Goal: Task Accomplishment & Management: Complete application form

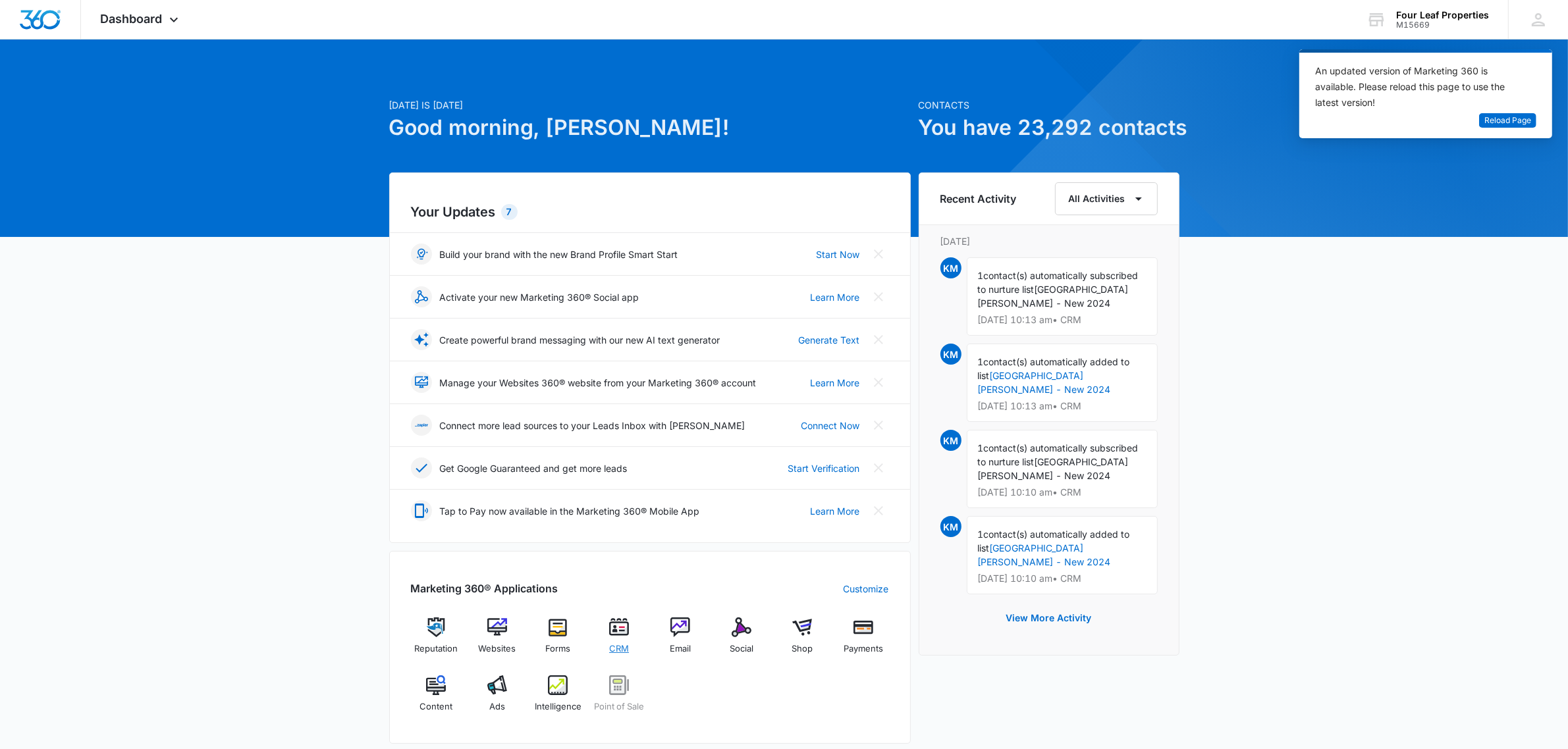
click at [615, 624] on img at bounding box center [619, 628] width 20 height 20
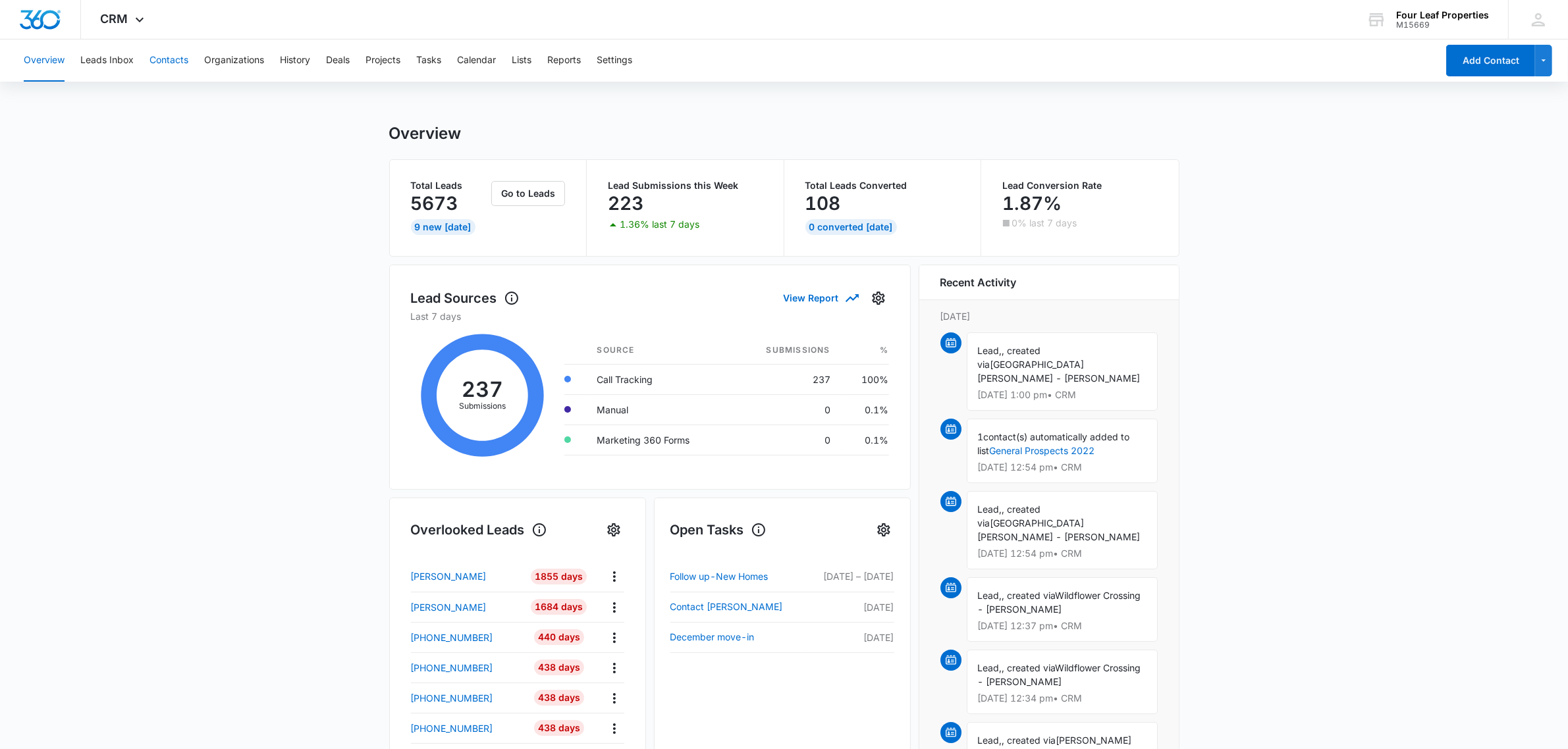
click at [181, 47] on button "Contacts" at bounding box center [169, 60] width 39 height 42
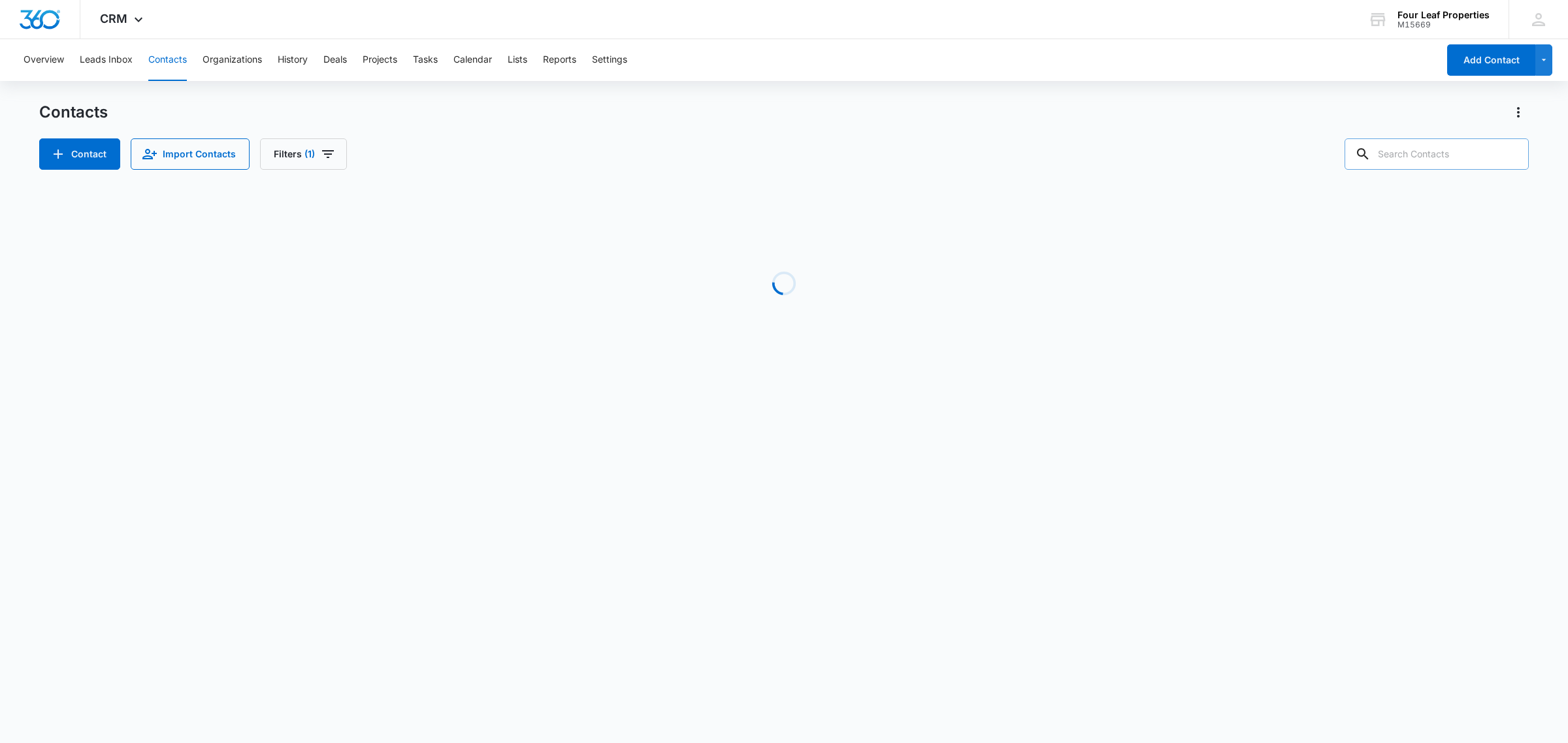
click at [1434, 156] on input "text" at bounding box center [1436, 154] width 184 height 31
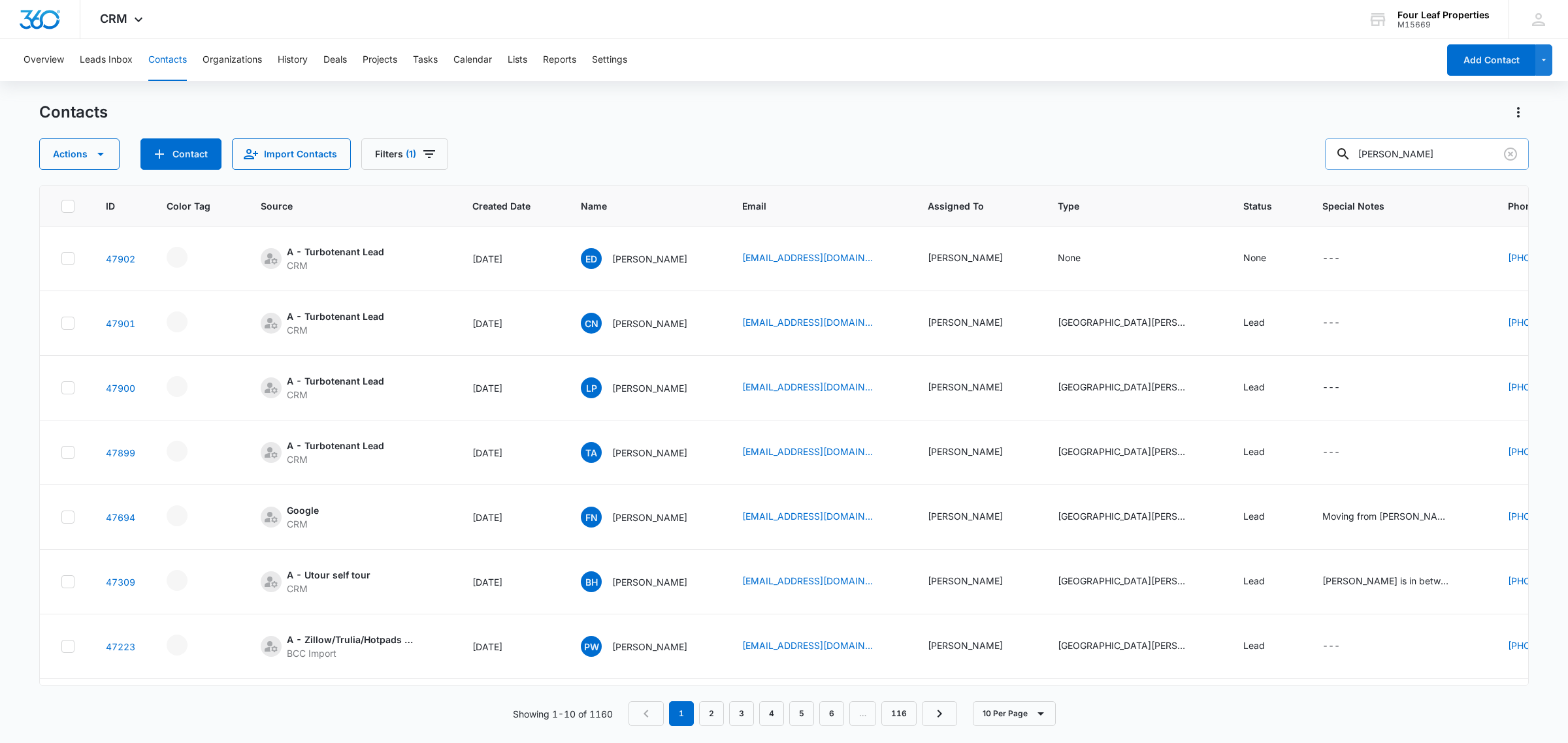
type input "[PERSON_NAME]"
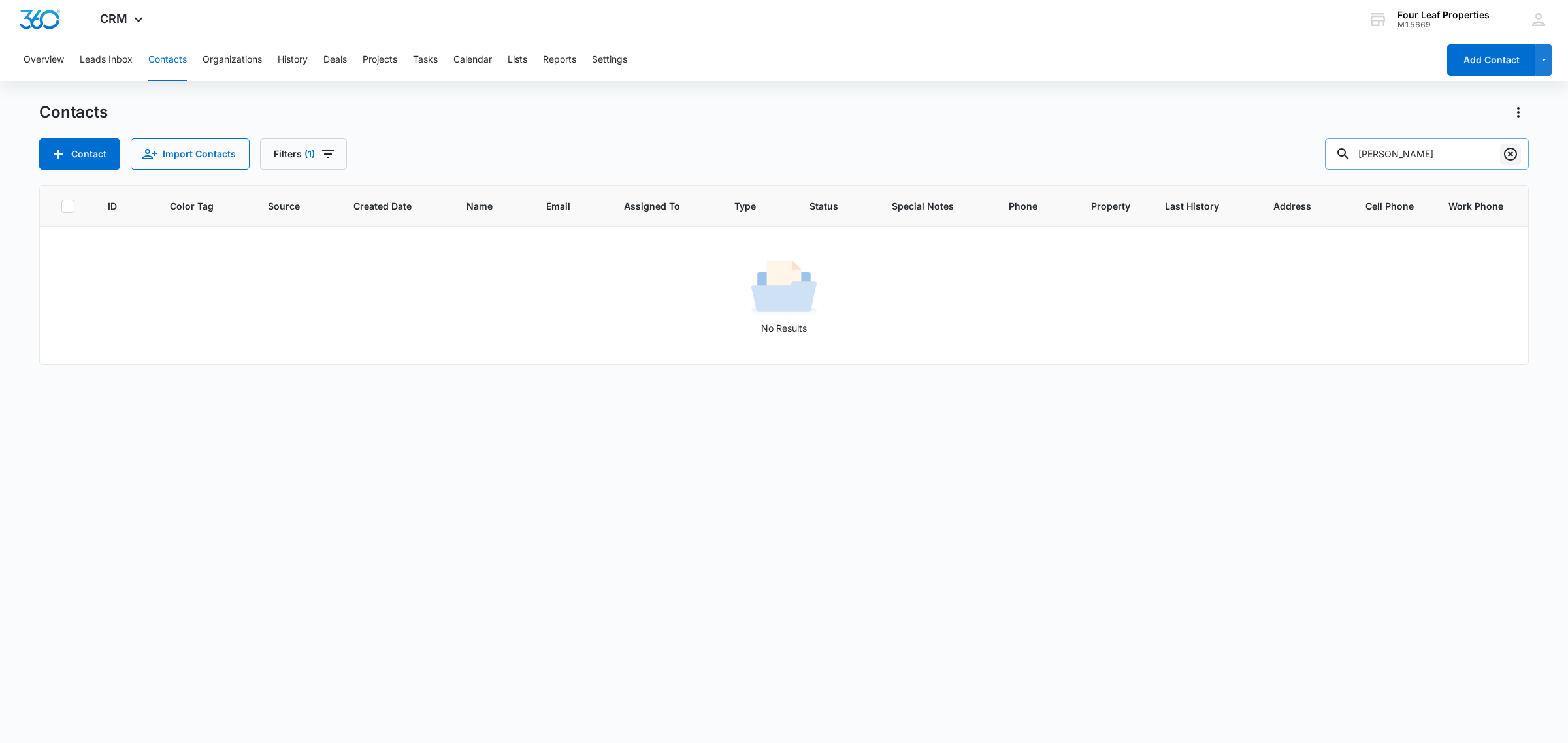
click at [1508, 152] on icon "Clear" at bounding box center [1511, 154] width 13 height 13
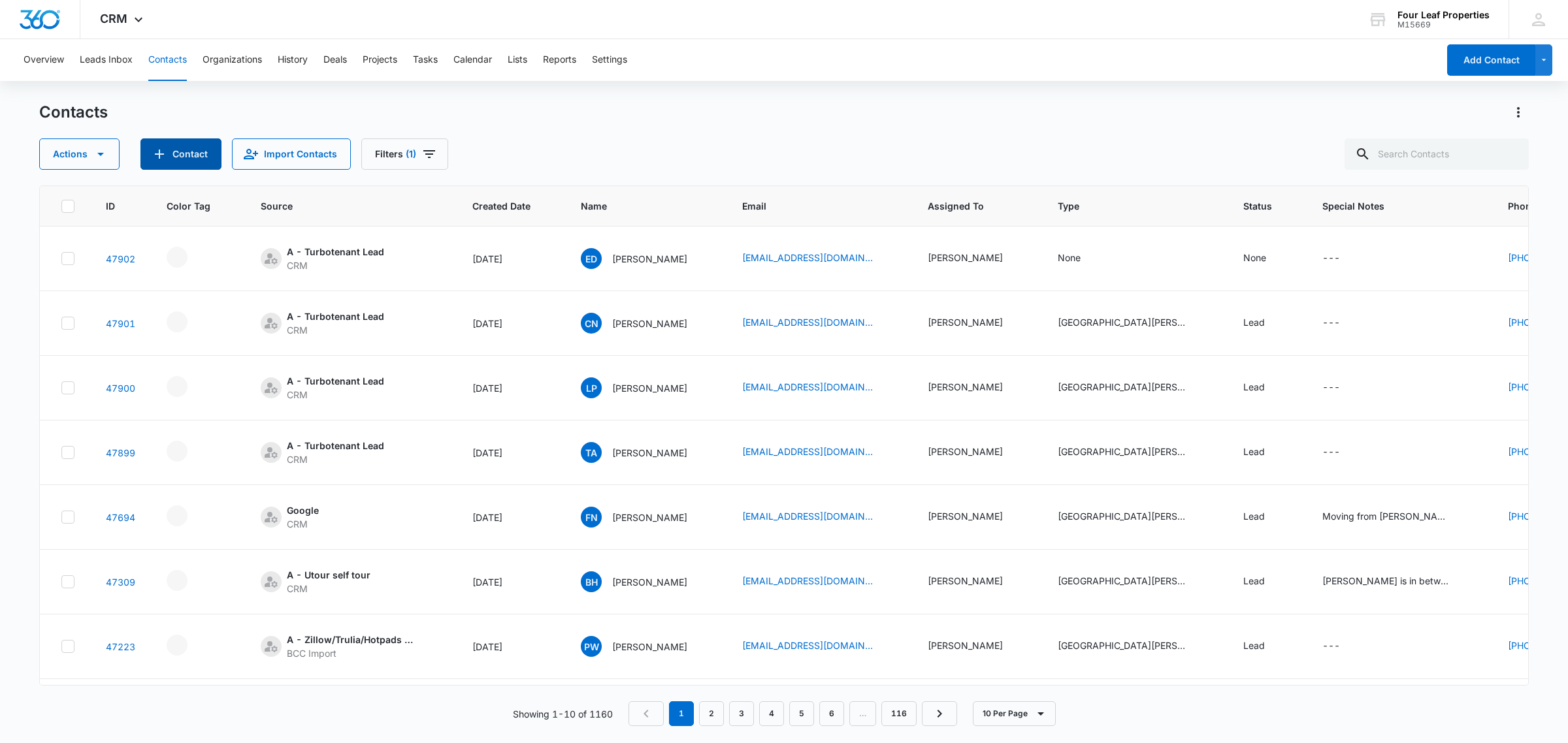
click at [202, 156] on button "Contact" at bounding box center [180, 154] width 81 height 31
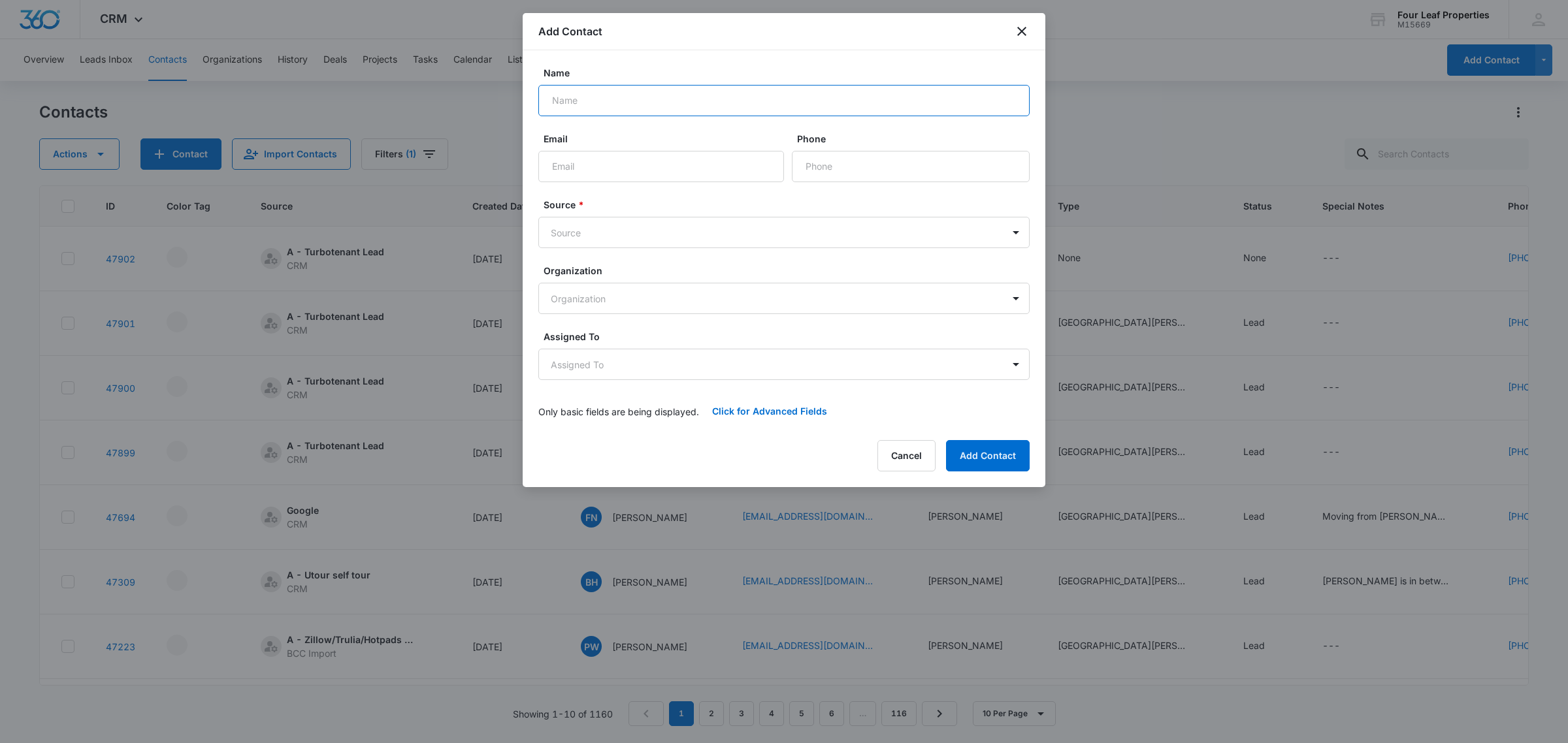
click at [620, 105] on input "Name" at bounding box center [784, 101] width 491 height 31
type input "[PERSON_NAME]"
click at [579, 159] on input "mailto:[EMAIL_ADDRESS][DOMAIN_NAME]" at bounding box center [661, 166] width 246 height 31
click at [575, 165] on input "mailto:[EMAIL_ADDRESS][DOMAIN_NAME]" at bounding box center [661, 166] width 246 height 31
click at [579, 166] on input "mailto:[EMAIL_ADDRESS][DOMAIN_NAME]" at bounding box center [661, 166] width 246 height 31
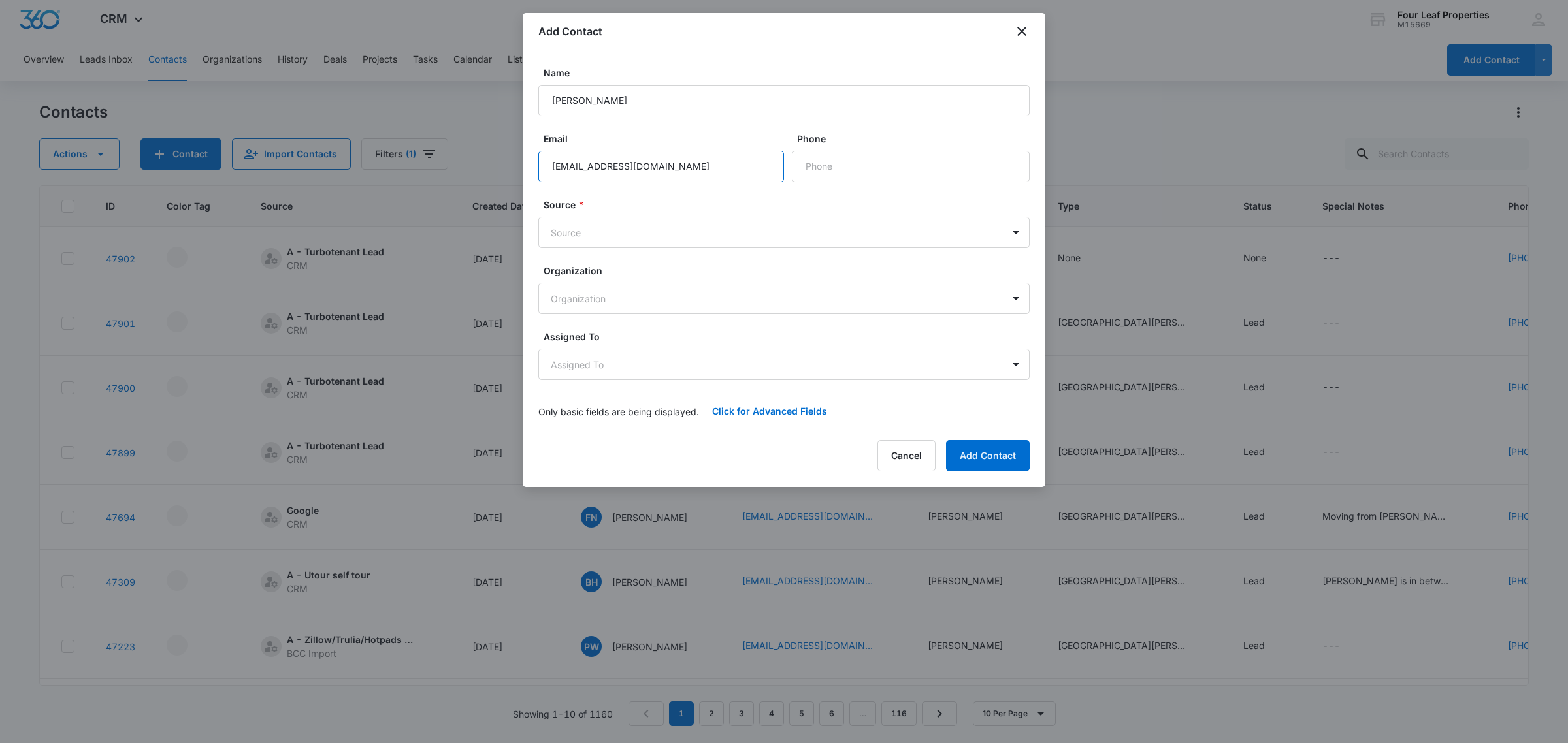
type input "[EMAIL_ADDRESS][DOMAIN_NAME]"
type input "turbo"
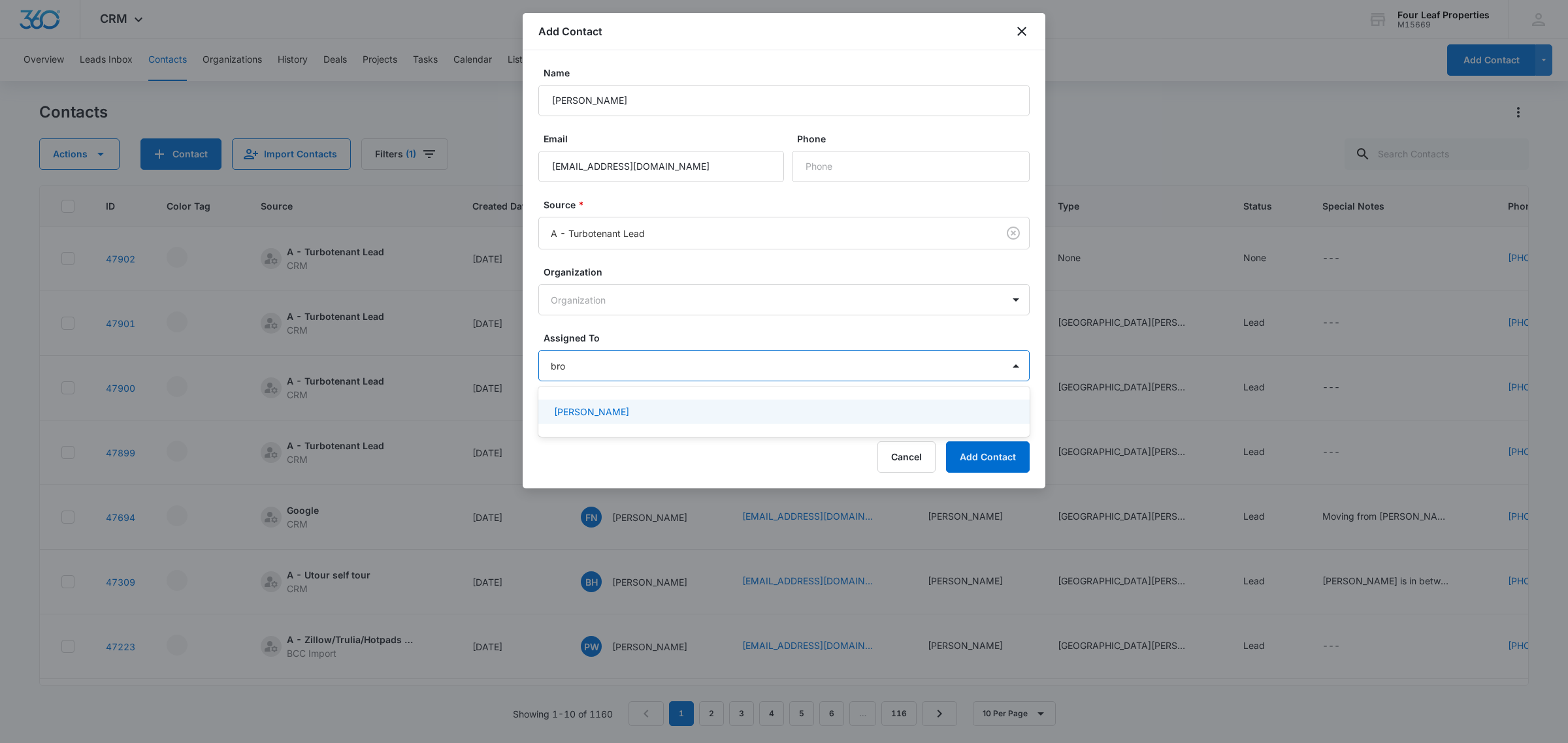
type input "broo"
click at [701, 407] on div "[PERSON_NAME]" at bounding box center [783, 411] width 457 height 14
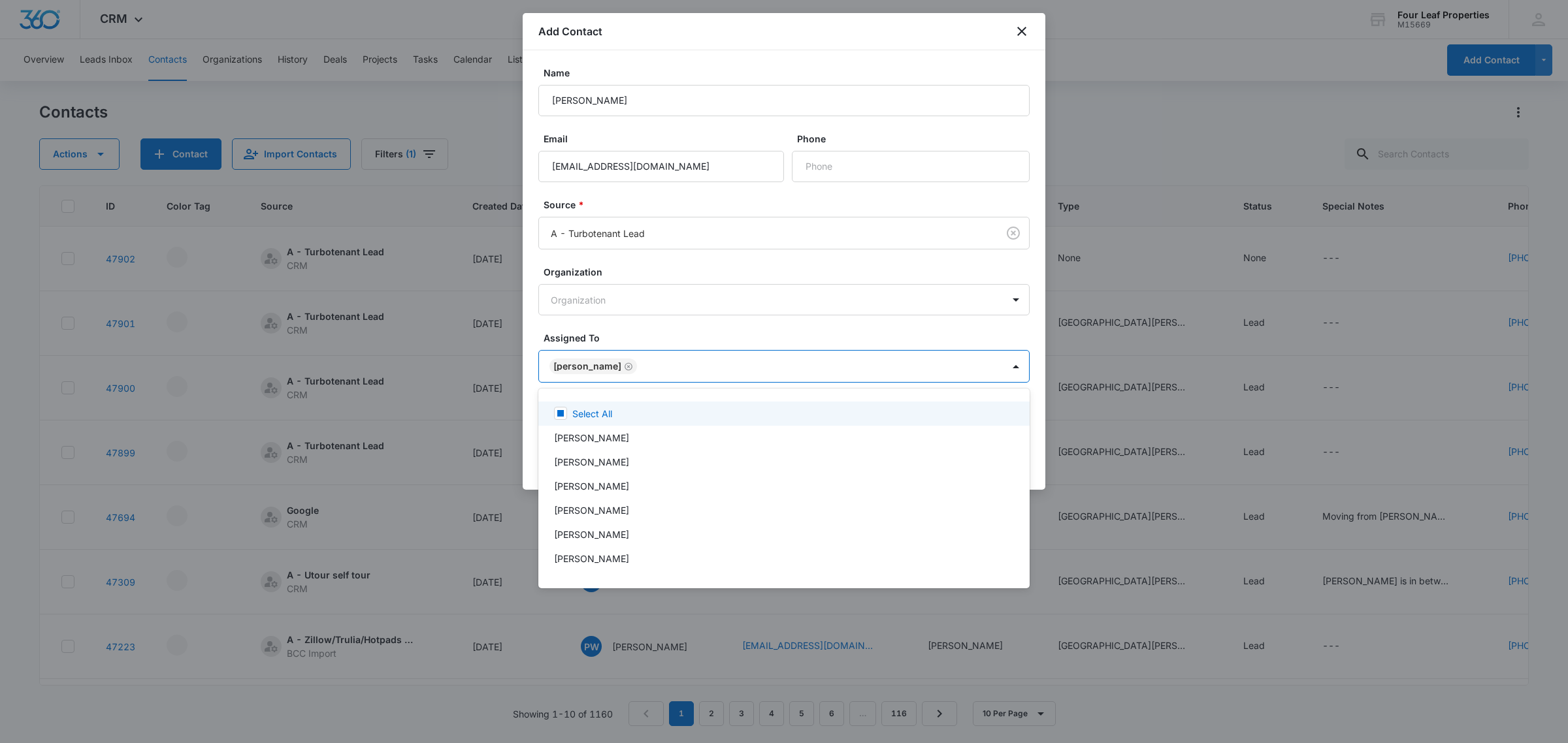
click at [722, 328] on div at bounding box center [784, 371] width 1568 height 743
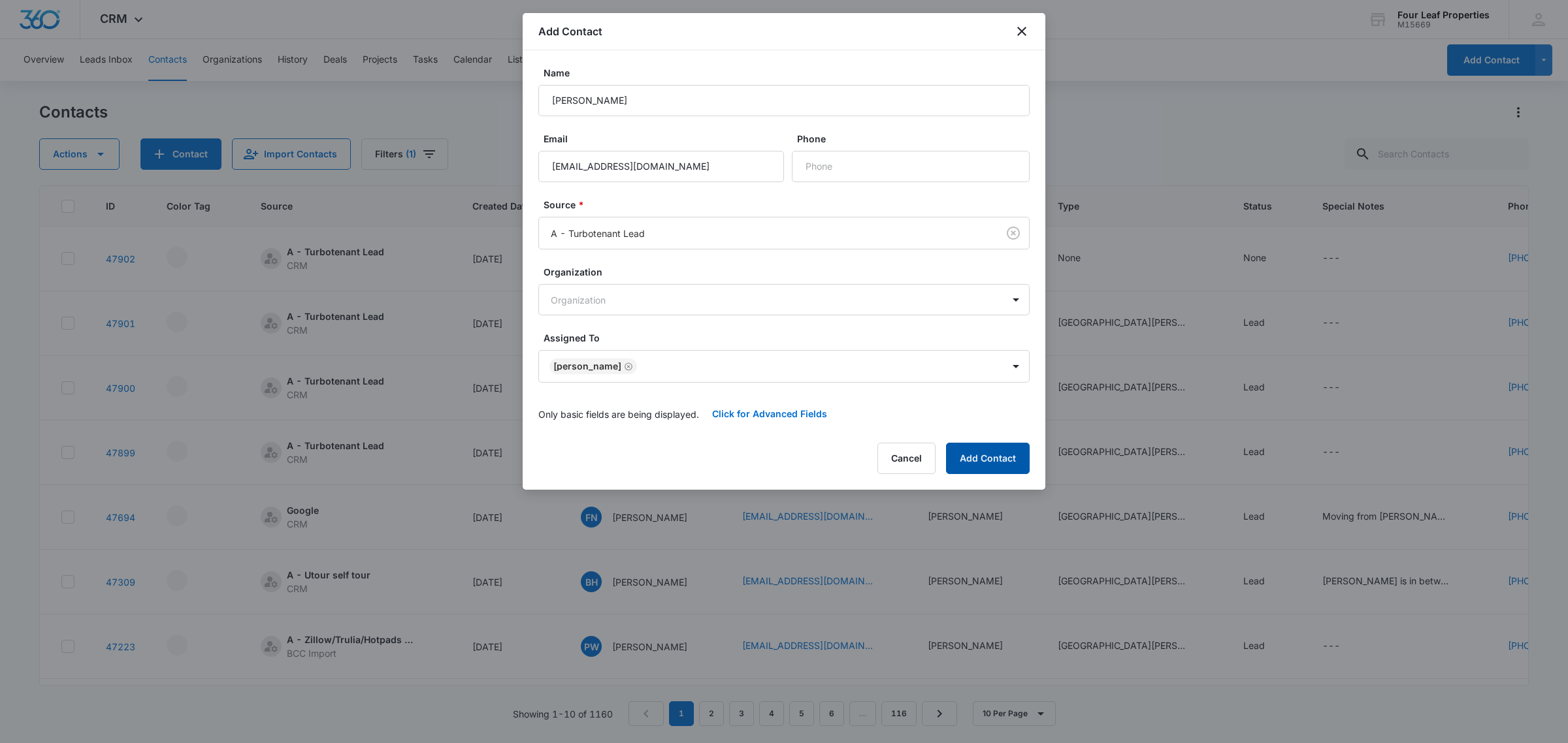
click at [965, 468] on button "Add Contact" at bounding box center [988, 458] width 84 height 31
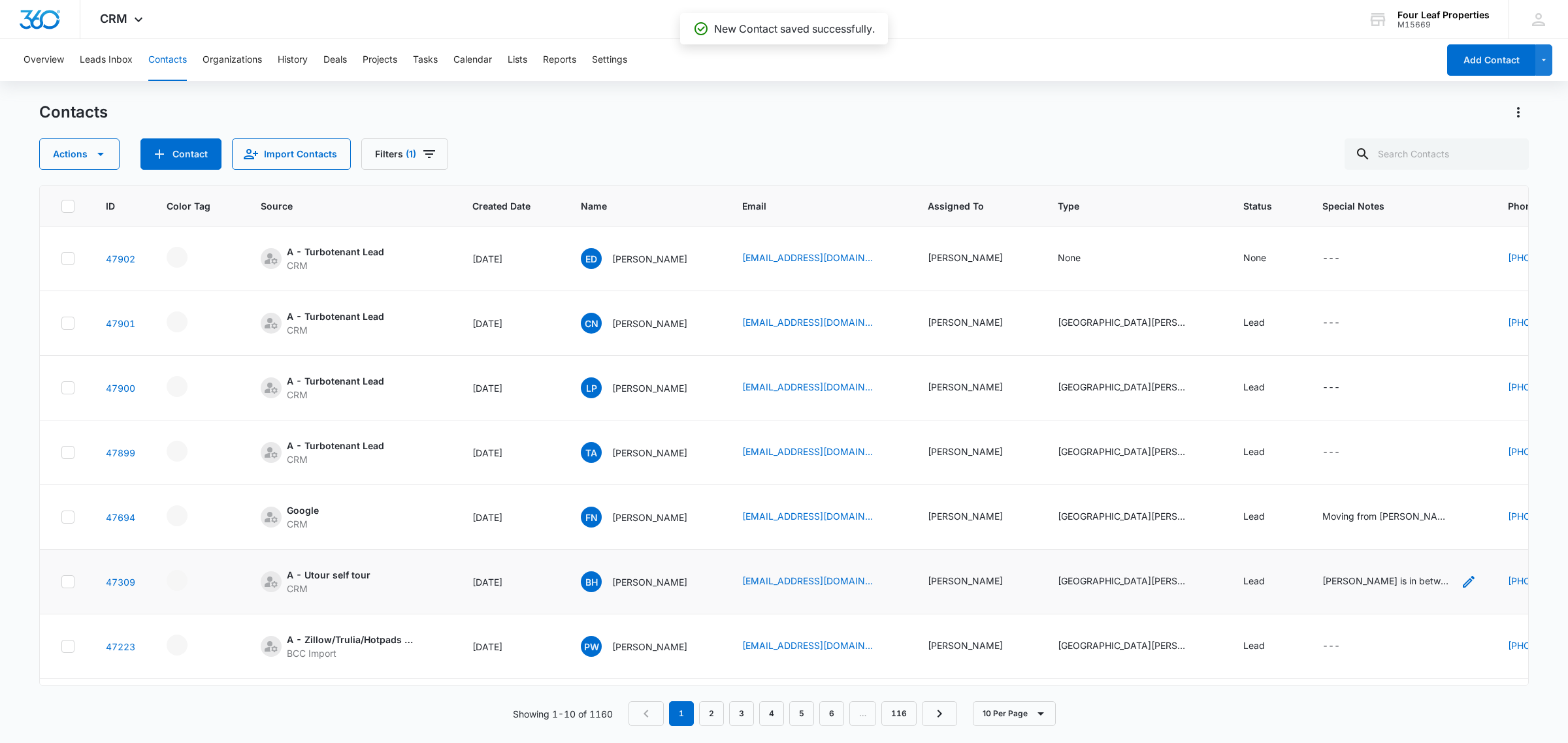
click at [1475, 582] on icon "Special Notes - Brian is in between jobs so unable to buy a stick built= i sent…" at bounding box center [1469, 582] width 11 height 11
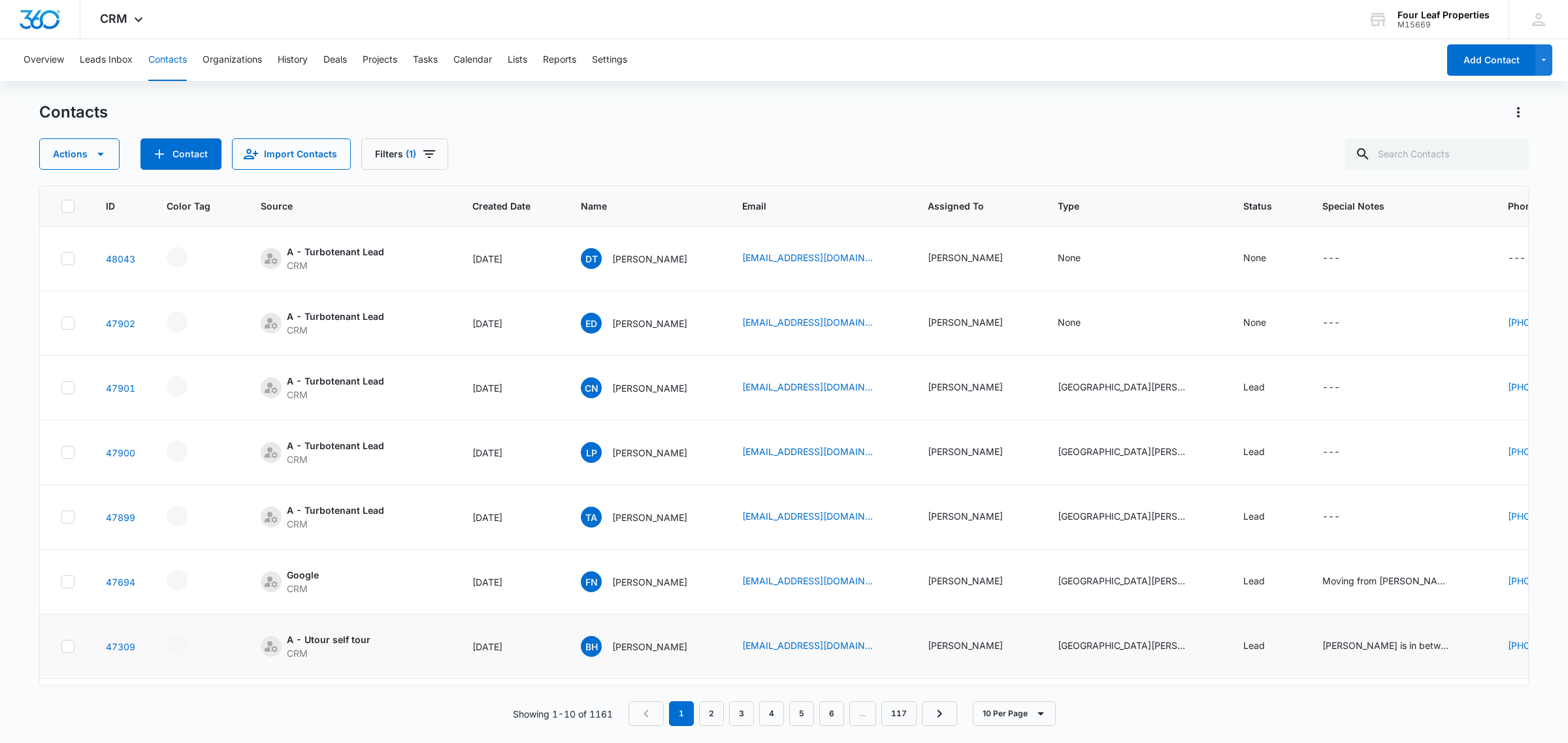
click at [1429, 537] on td "---" at bounding box center [1399, 517] width 185 height 65
click at [1080, 258] on div "None" at bounding box center [1070, 257] width 23 height 14
click at [1098, 174] on div at bounding box center [1089, 174] width 58 height 16
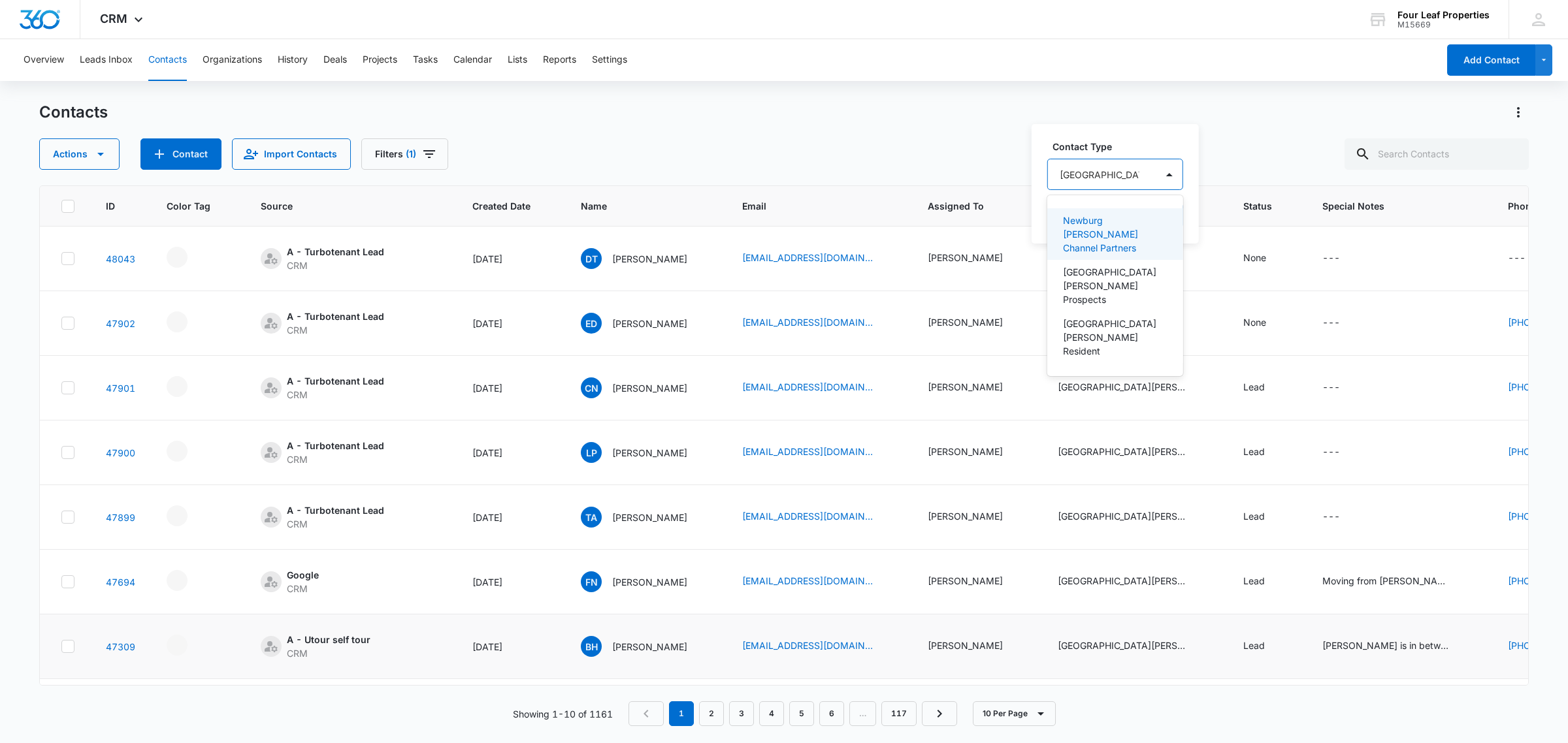
type input "newburg [PERSON_NAME]"
click at [1109, 275] on p "[GEOGRAPHIC_DATA][PERSON_NAME] Prospects" at bounding box center [1116, 286] width 107 height 41
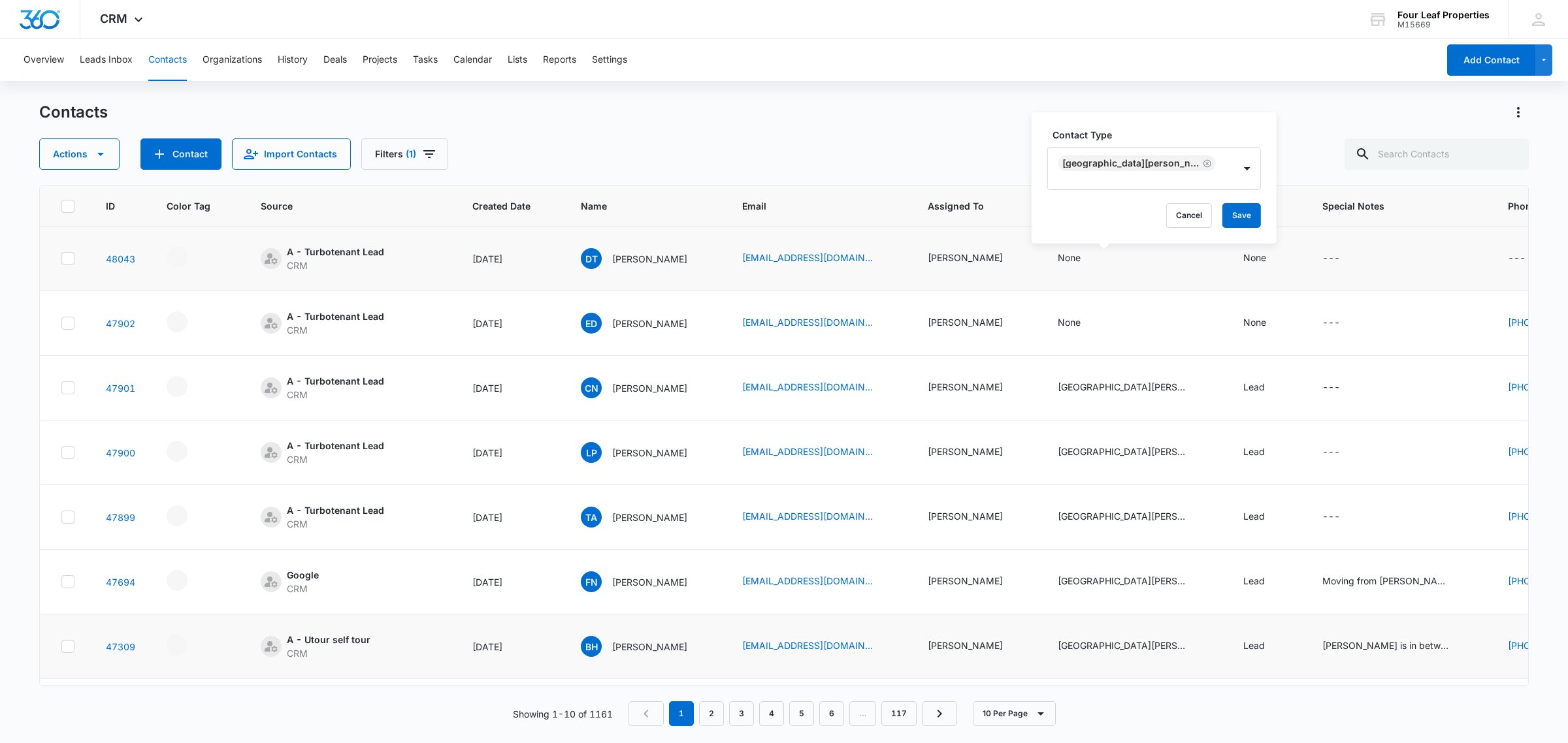
click at [1165, 142] on label "Contact Type" at bounding box center [1159, 134] width 214 height 14
click at [1233, 207] on button "Save" at bounding box center [1241, 215] width 39 height 25
click at [1289, 253] on div "None" at bounding box center [1266, 258] width 47 height 16
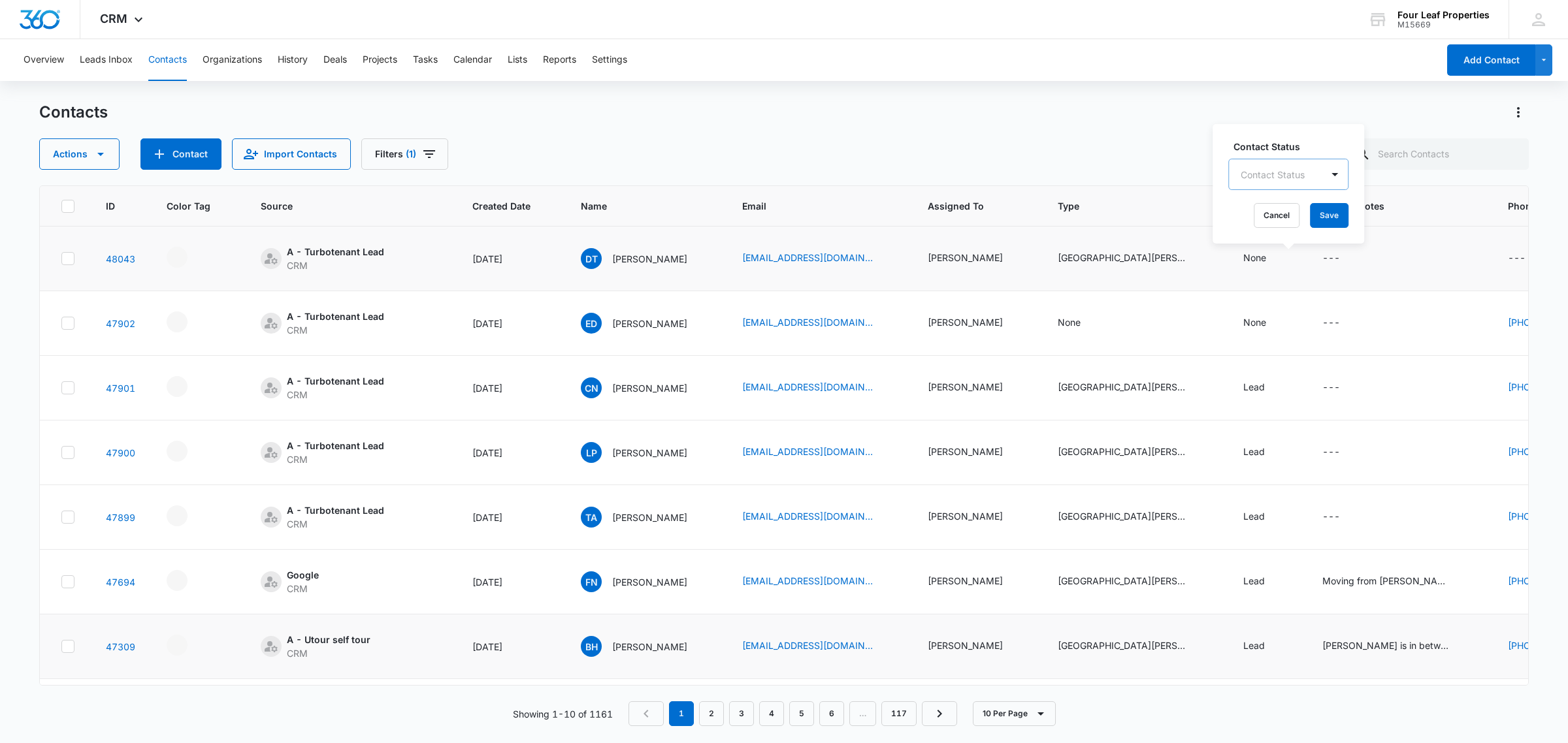
click at [1282, 170] on div at bounding box center [1273, 174] width 64 height 16
click at [1289, 311] on div "Lead" at bounding box center [1288, 319] width 120 height 24
click at [1304, 151] on label "Contact Status" at bounding box center [1284, 145] width 100 height 14
click at [1317, 213] on button "Save" at bounding box center [1308, 215] width 39 height 25
click at [1104, 324] on icon "Type - None - Select to Edit Field" at bounding box center [1096, 323] width 16 height 16
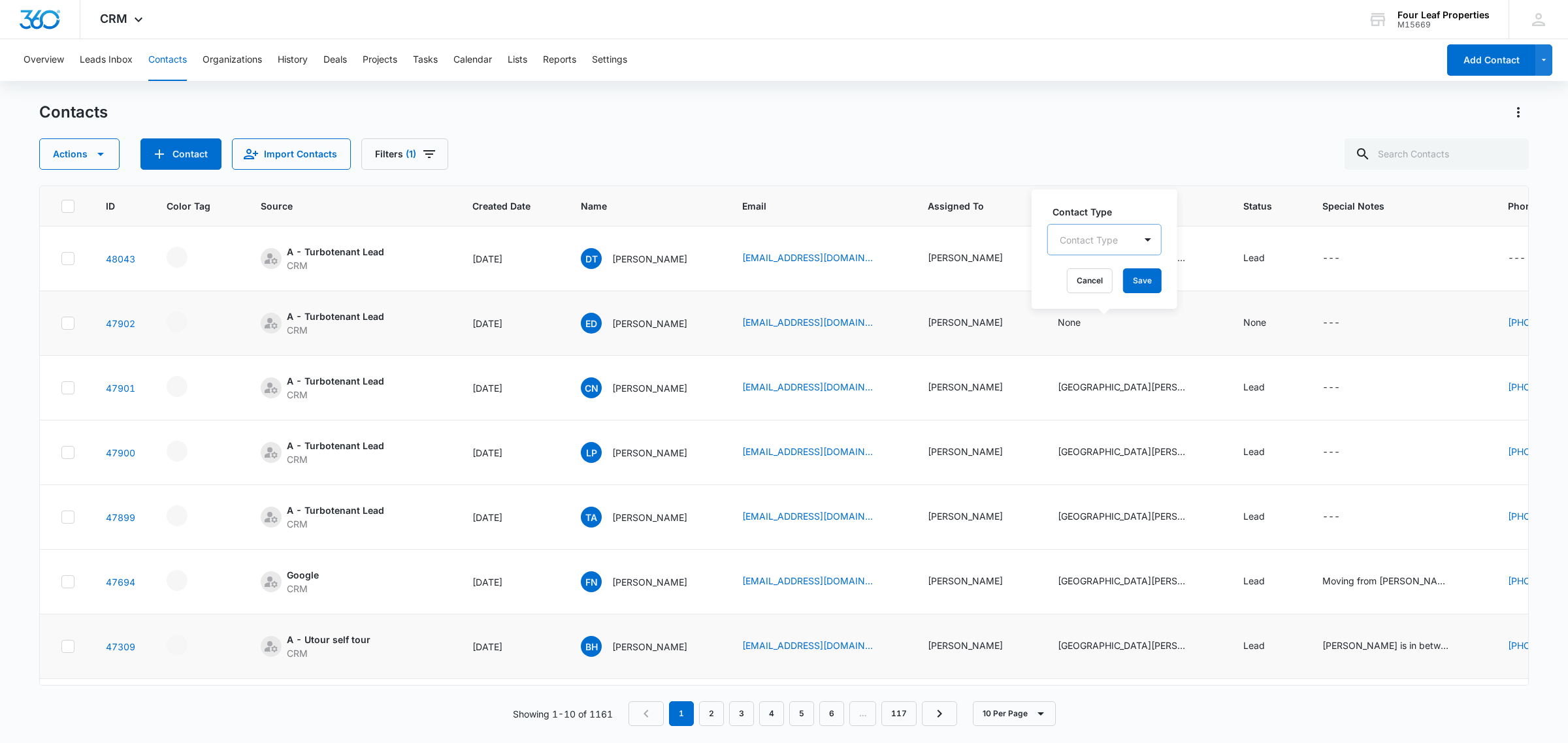
click at [1108, 243] on div at bounding box center [1089, 240] width 58 height 16
type input "newburg [PERSON_NAME]"
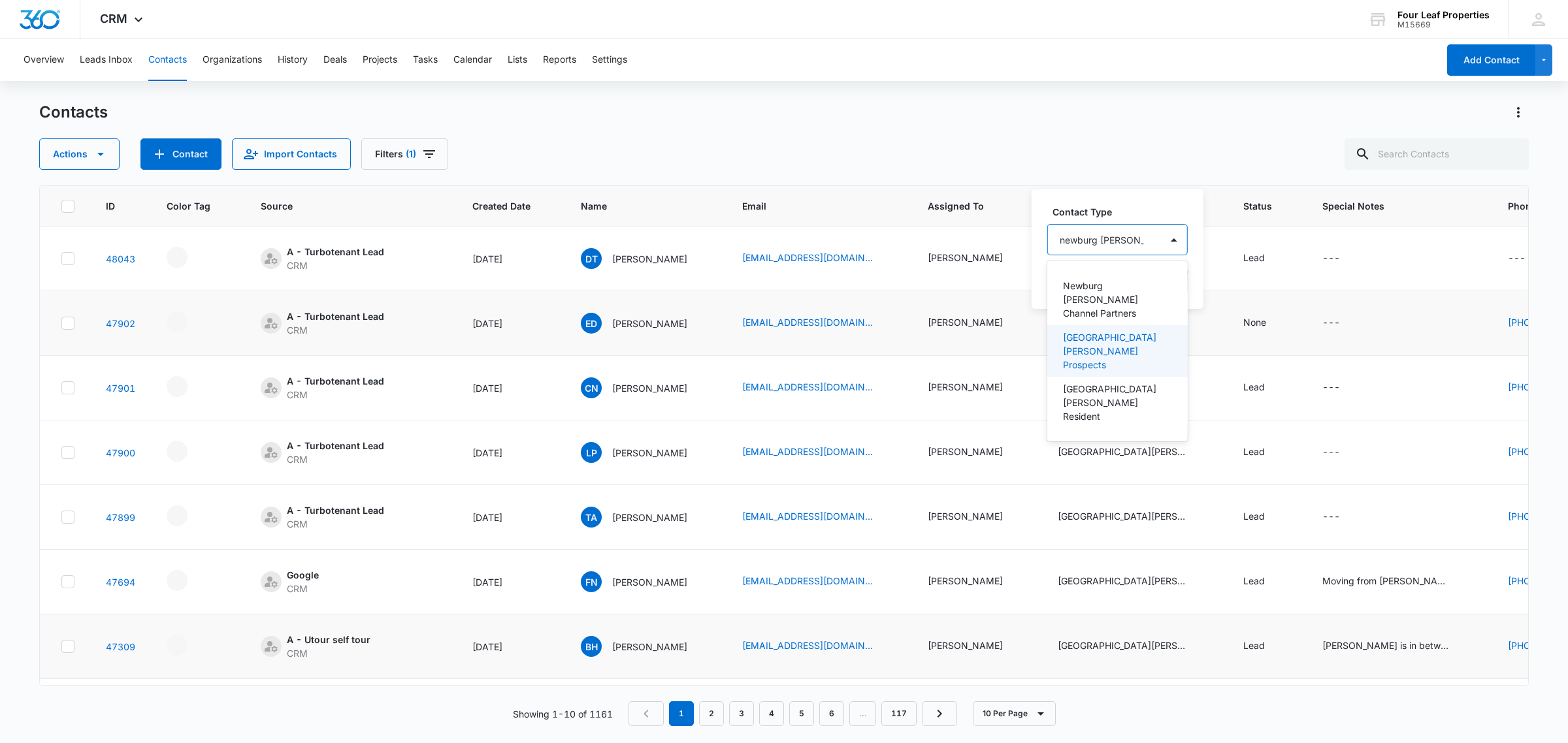
click at [1128, 330] on p "[GEOGRAPHIC_DATA][PERSON_NAME] Prospects" at bounding box center [1116, 351] width 107 height 41
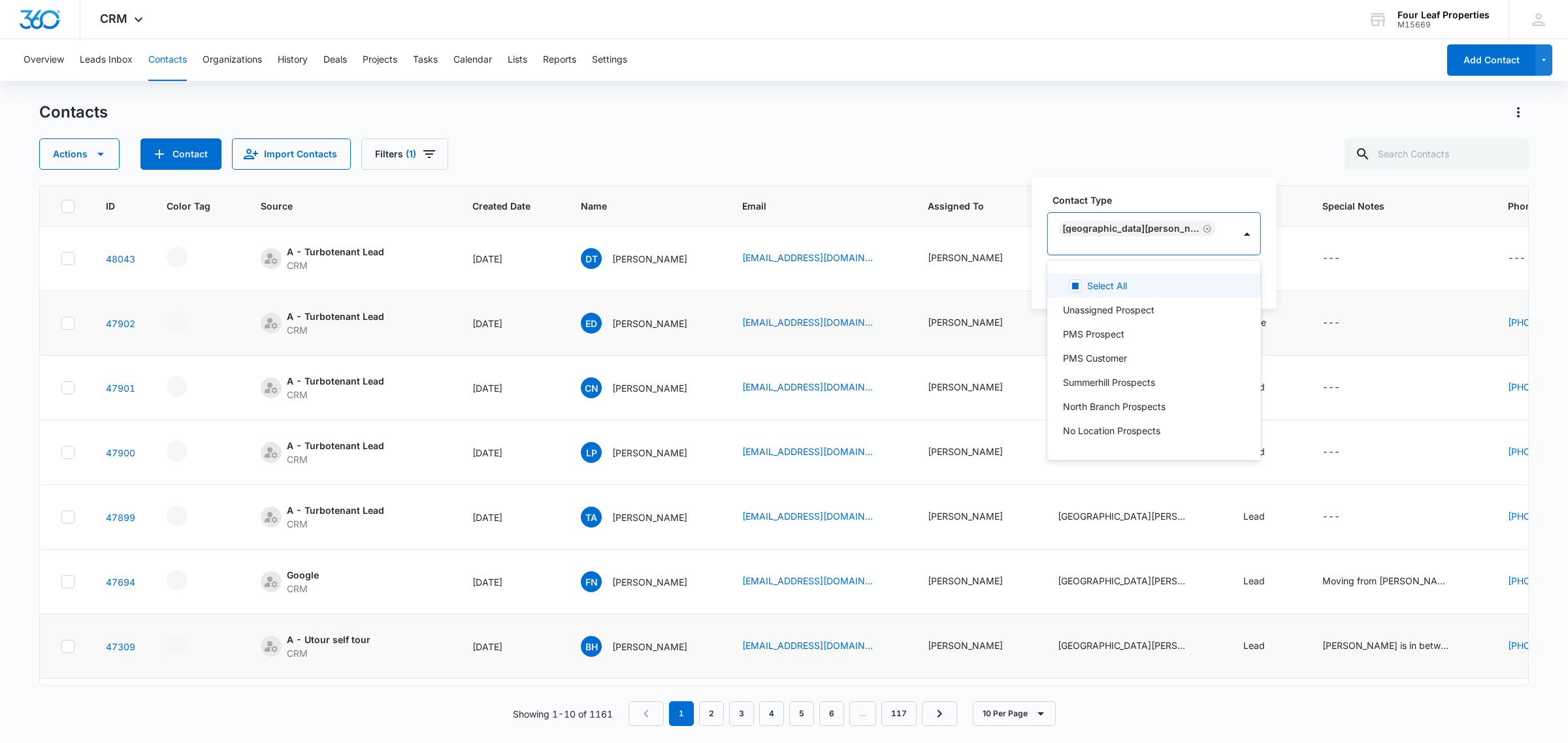
click at [1175, 196] on div "Contact Type option [GEOGRAPHIC_DATA][PERSON_NAME] Prospects, selected. 30 resu…" at bounding box center [1154, 243] width 245 height 131
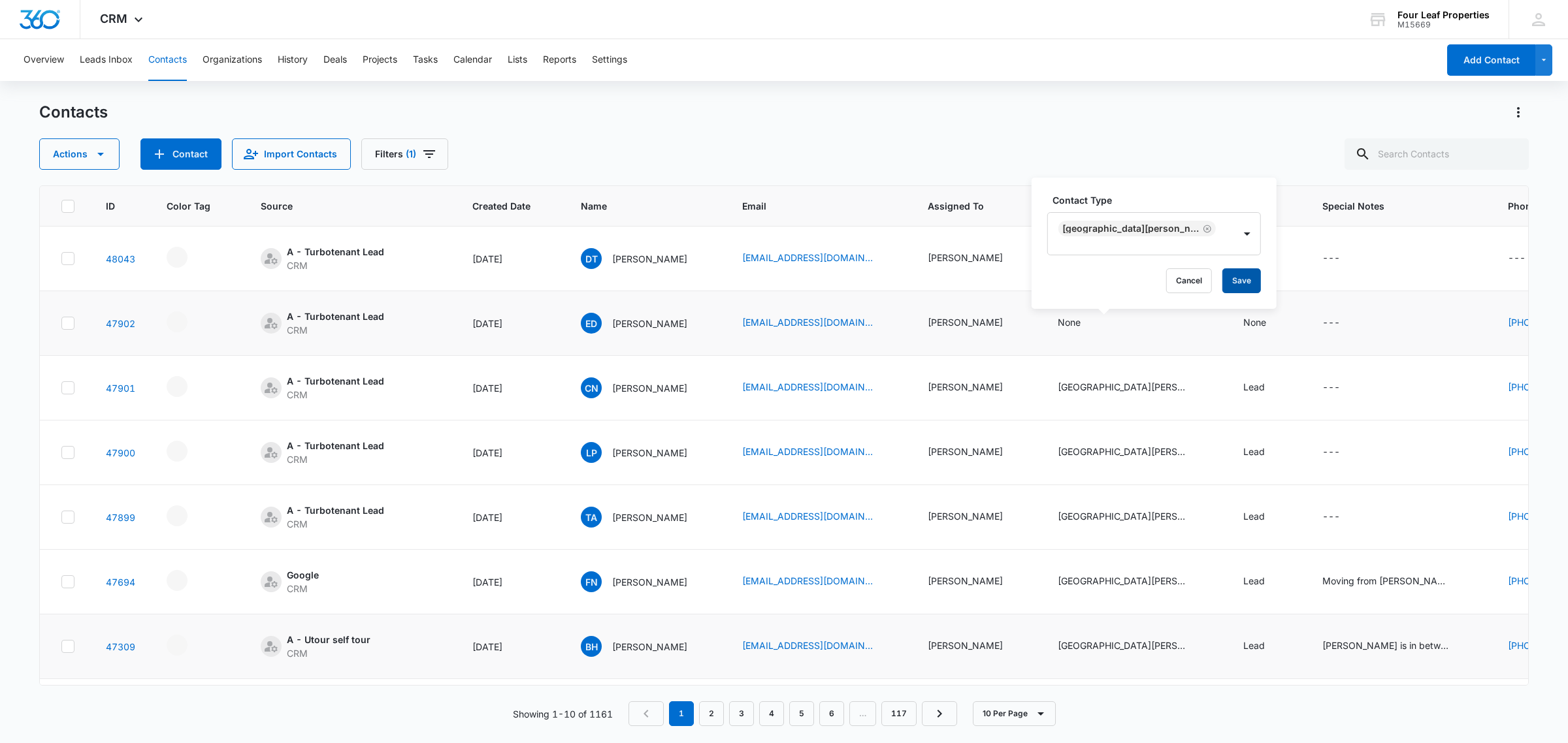
click at [1245, 282] on button "Save" at bounding box center [1241, 281] width 39 height 25
click at [1289, 328] on div "None" at bounding box center [1266, 323] width 47 height 16
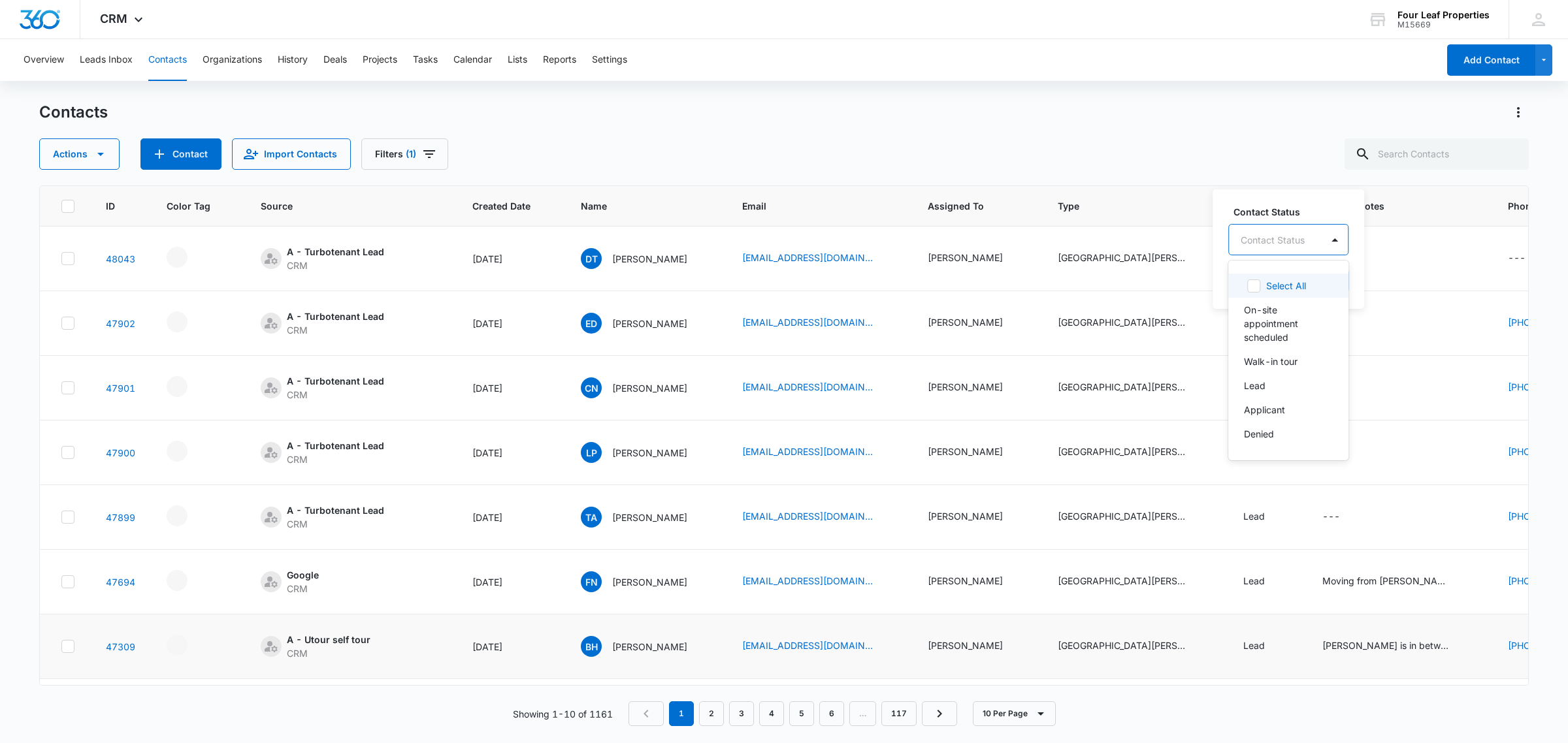
click at [1289, 233] on div at bounding box center [1273, 240] width 64 height 16
click at [1282, 385] on div "Lead" at bounding box center [1287, 385] width 86 height 14
click at [1283, 212] on label "Contact Status" at bounding box center [1284, 211] width 100 height 14
click at [1302, 284] on button "Save" at bounding box center [1308, 281] width 39 height 25
click at [186, 151] on button "Contact" at bounding box center [180, 154] width 81 height 31
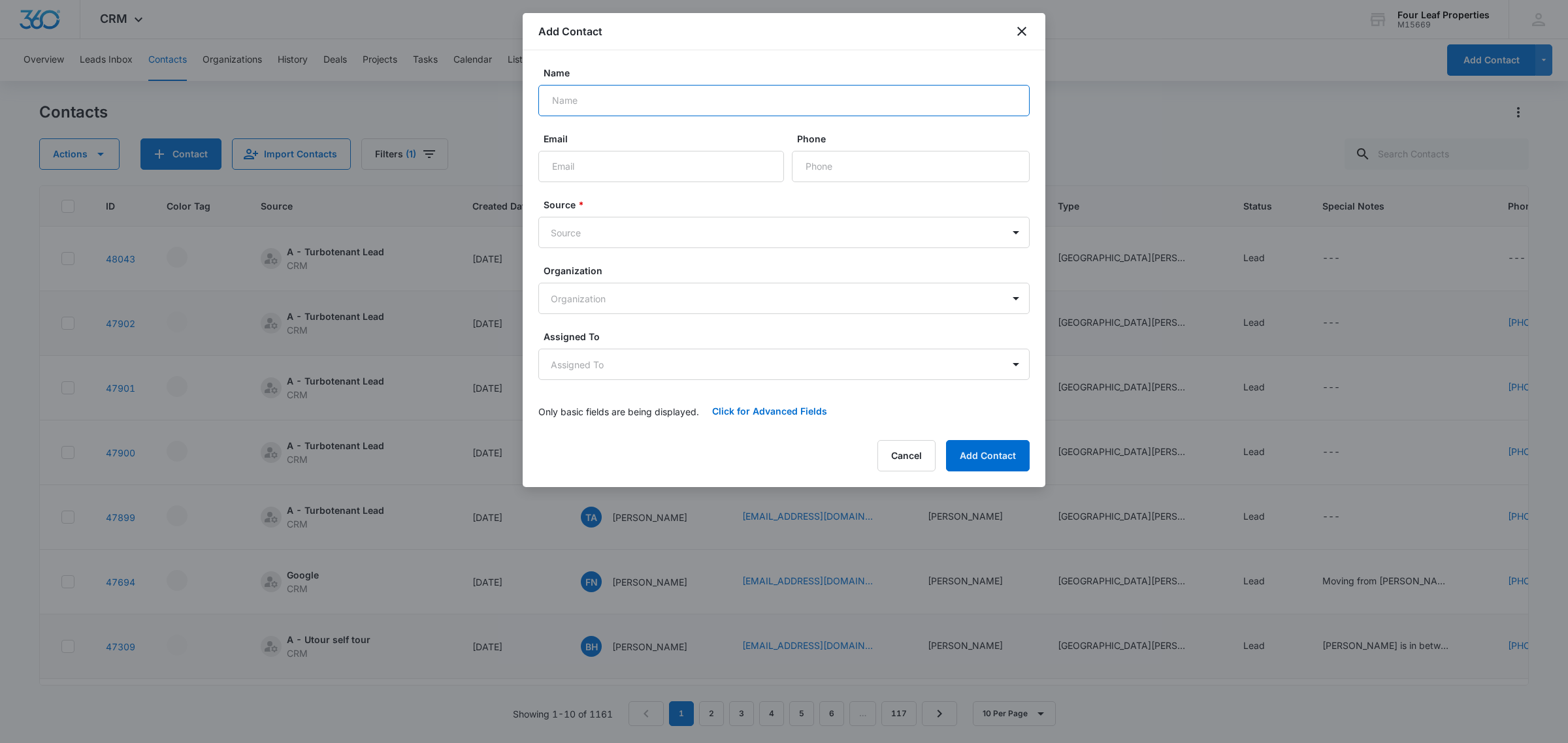
click at [661, 97] on input "Name" at bounding box center [784, 101] width 491 height 31
type input "Macenzye Bisard"
click at [583, 170] on input "mailto:[EMAIL_ADDRESS][DOMAIN_NAME]" at bounding box center [661, 166] width 246 height 31
type input "[EMAIL_ADDRESS][DOMAIN_NAME]"
type input "[PHONE_NUMBER]"
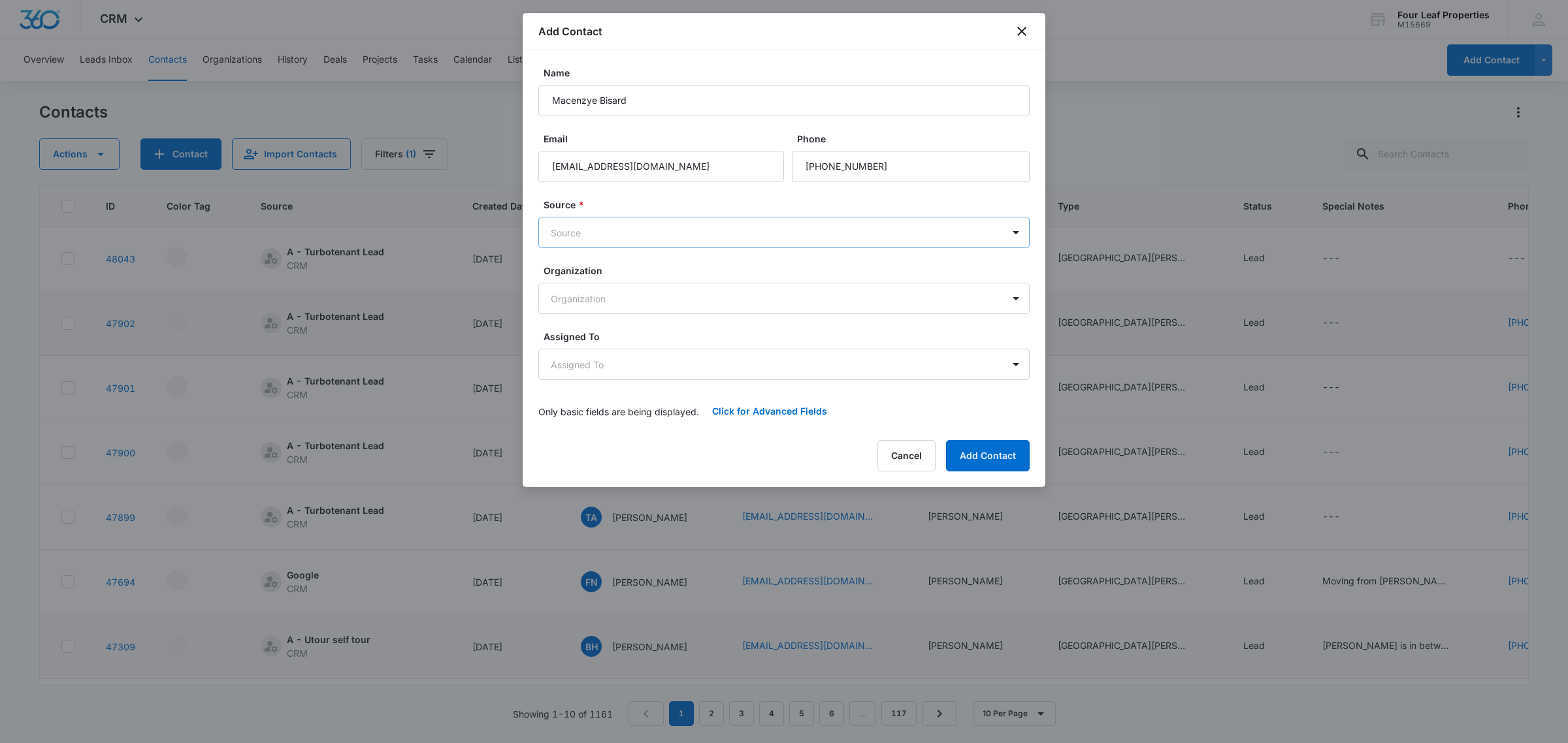
click at [795, 226] on body "CRM Apps Reputation Websites Forms CRM Email Social Shop Payments POS Content A…" at bounding box center [784, 371] width 1568 height 743
type input "turb"
click at [834, 284] on div "A - Turbotenant Lead" at bounding box center [783, 279] width 457 height 14
click at [686, 361] on body "CRM Apps Reputation Websites Forms CRM Email Social Shop Payments POS Content A…" at bounding box center [784, 371] width 1568 height 743
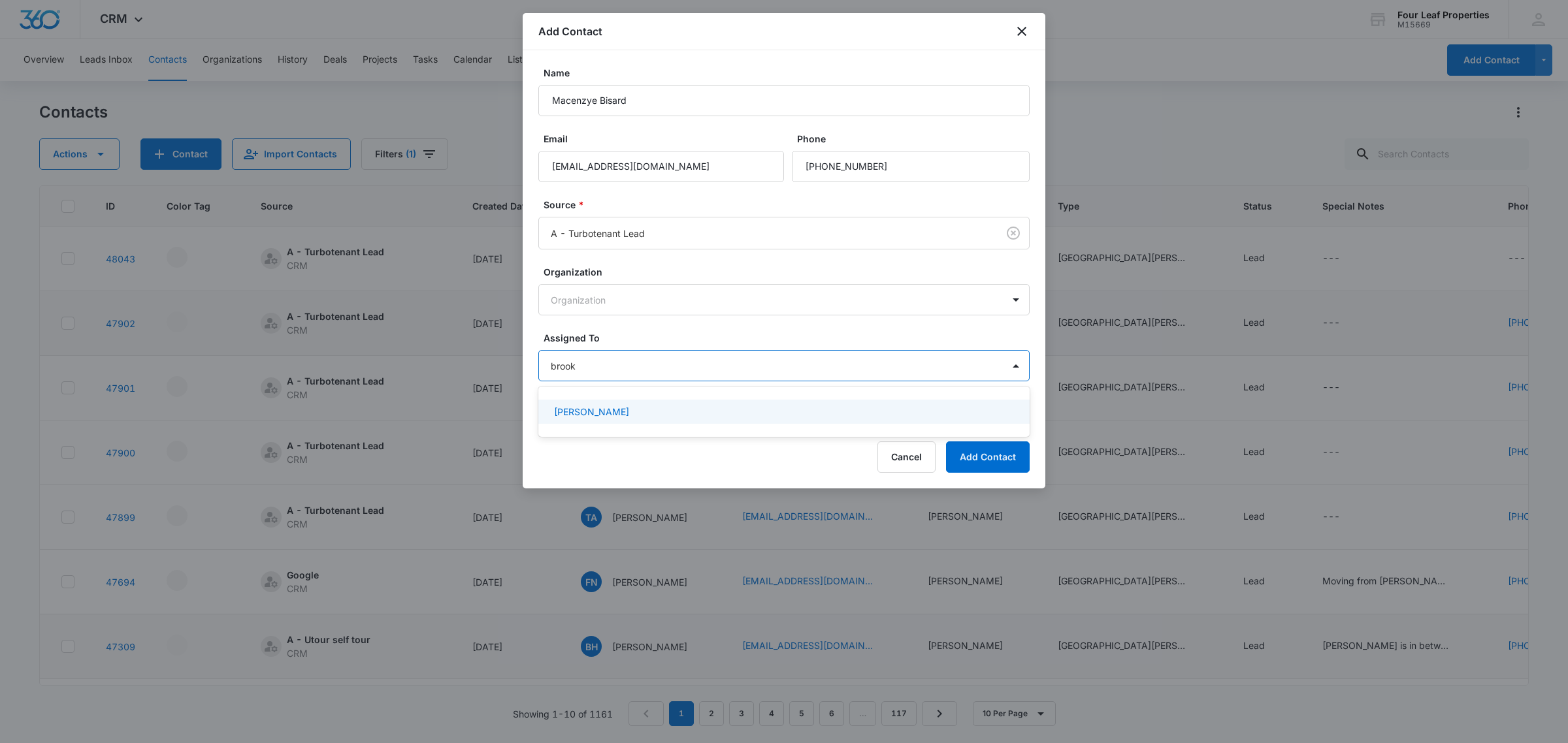
type input "[PERSON_NAME]"
click at [825, 413] on div "[PERSON_NAME]" at bounding box center [783, 411] width 457 height 14
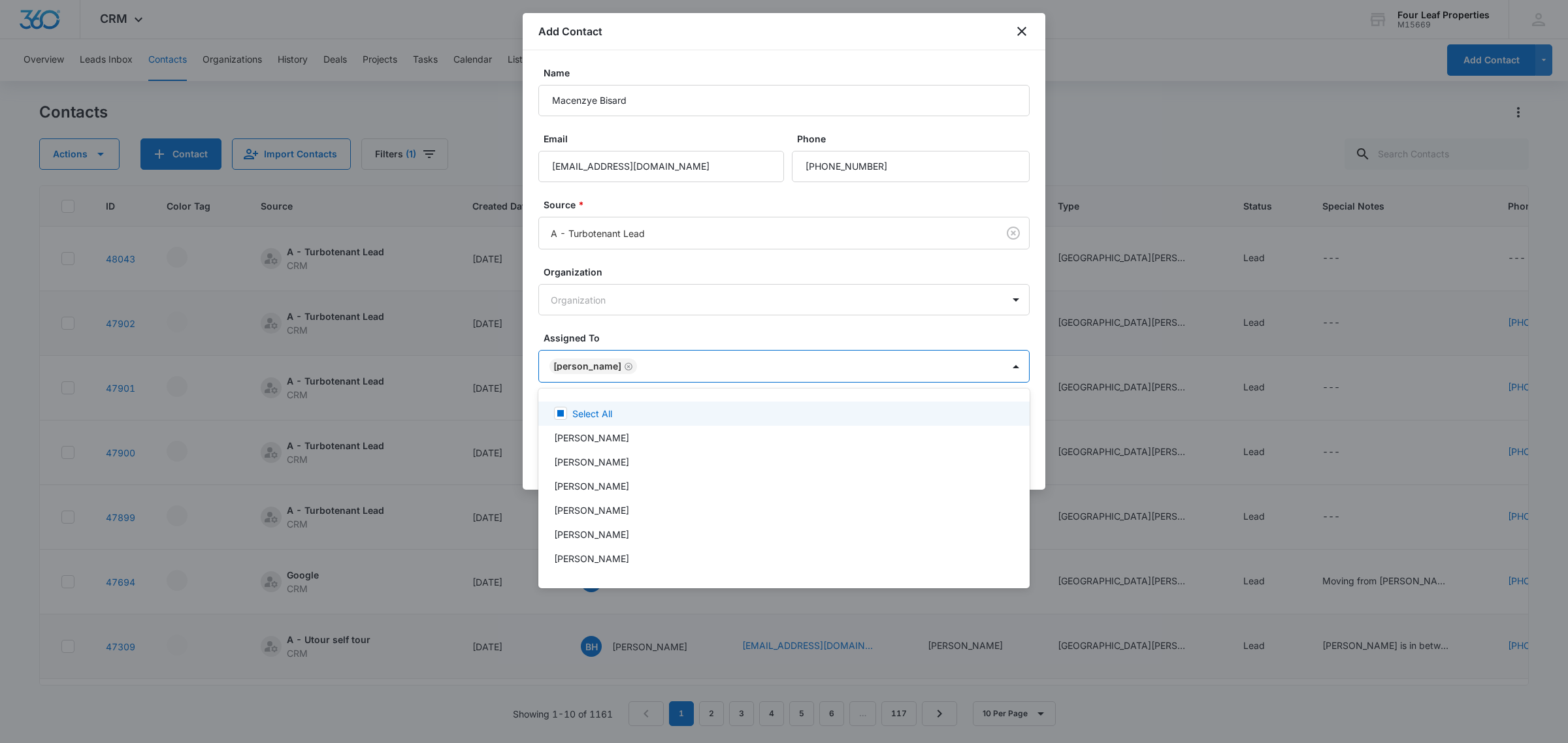
click at [932, 337] on div at bounding box center [784, 371] width 1568 height 743
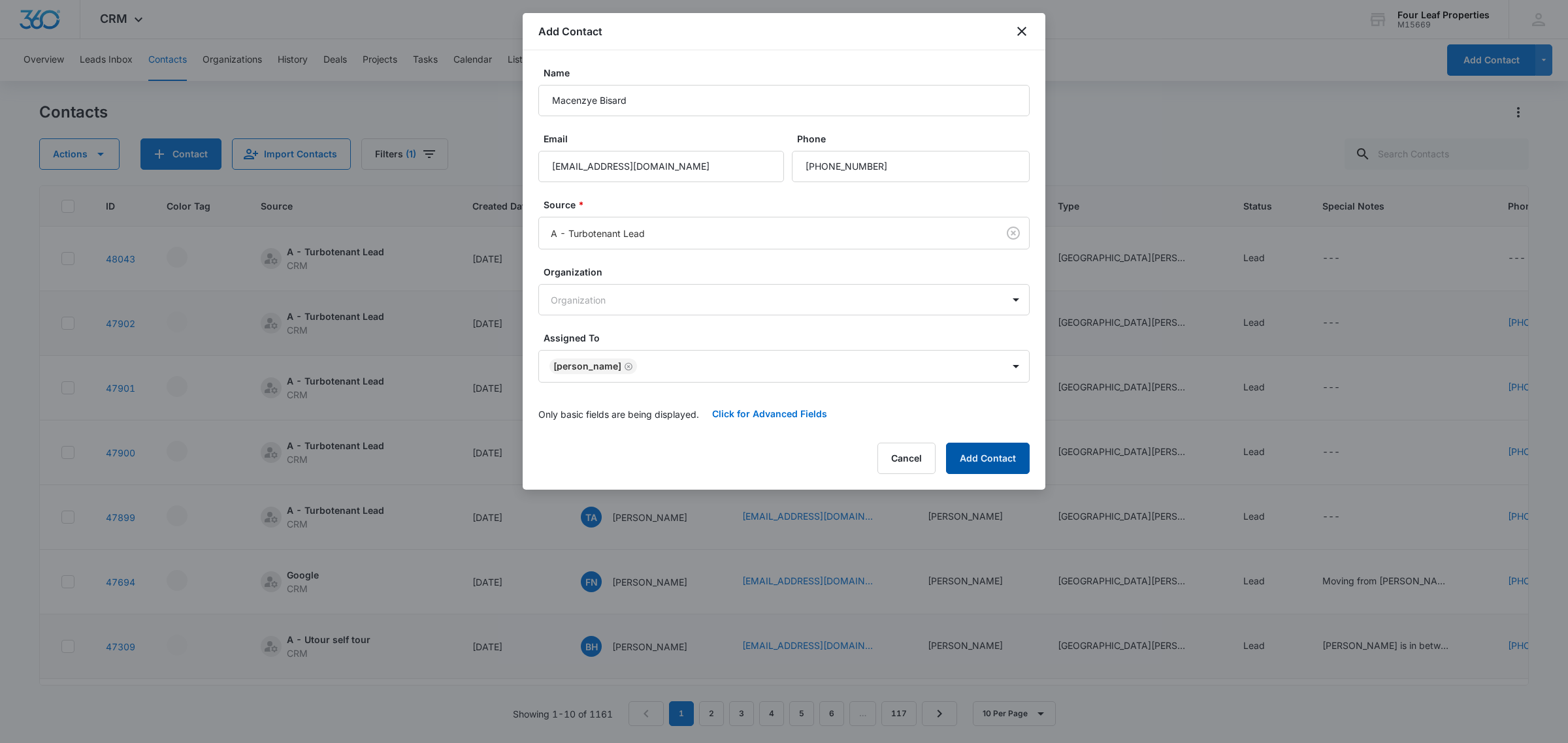
click at [1001, 455] on button "Add Contact" at bounding box center [988, 458] width 84 height 31
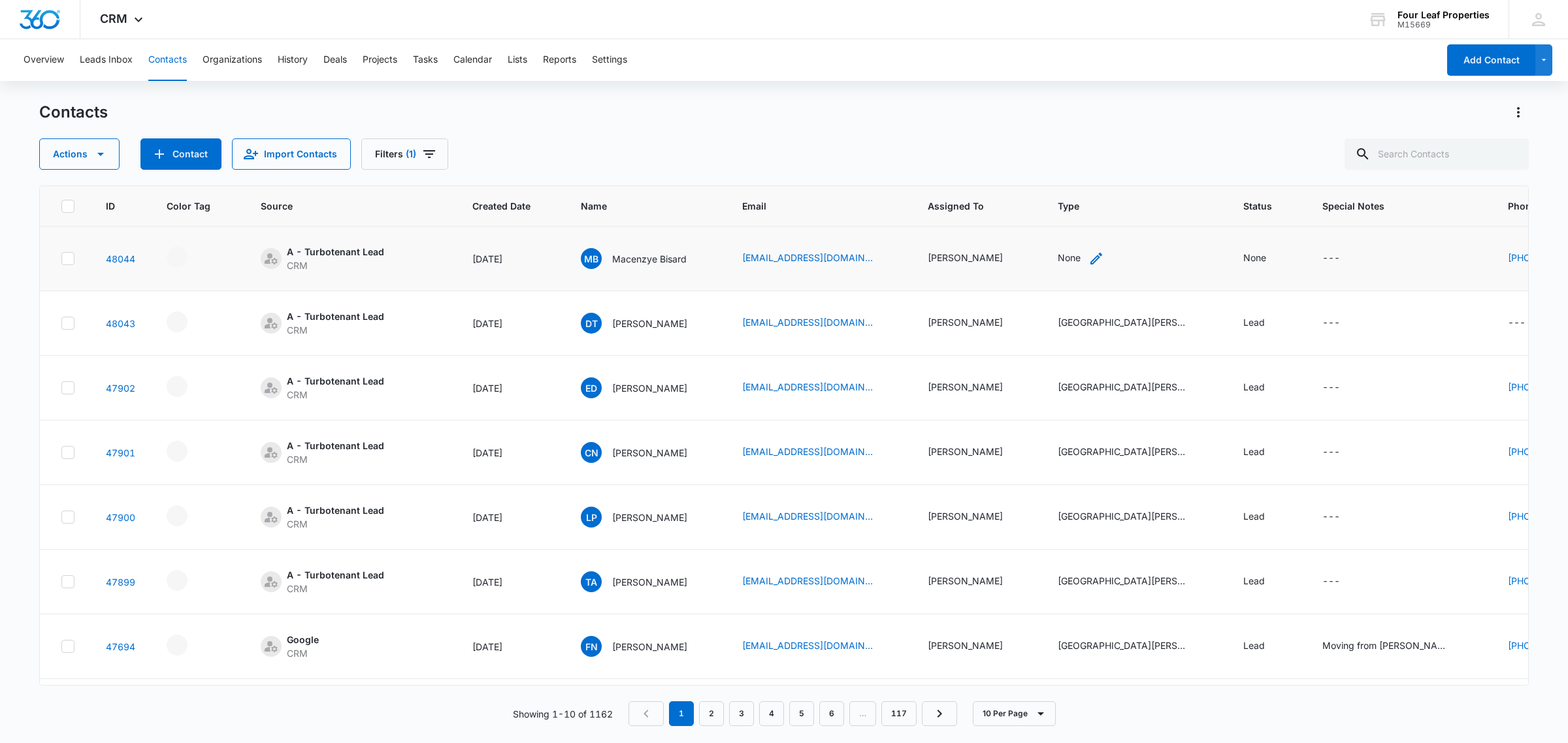
click at [1104, 258] on div "None" at bounding box center [1081, 258] width 47 height 16
click at [1111, 169] on div at bounding box center [1089, 174] width 58 height 16
type input "newburg [PERSON_NAME]"
click at [1109, 270] on p "[GEOGRAPHIC_DATA][PERSON_NAME] Prospects" at bounding box center [1107, 286] width 89 height 41
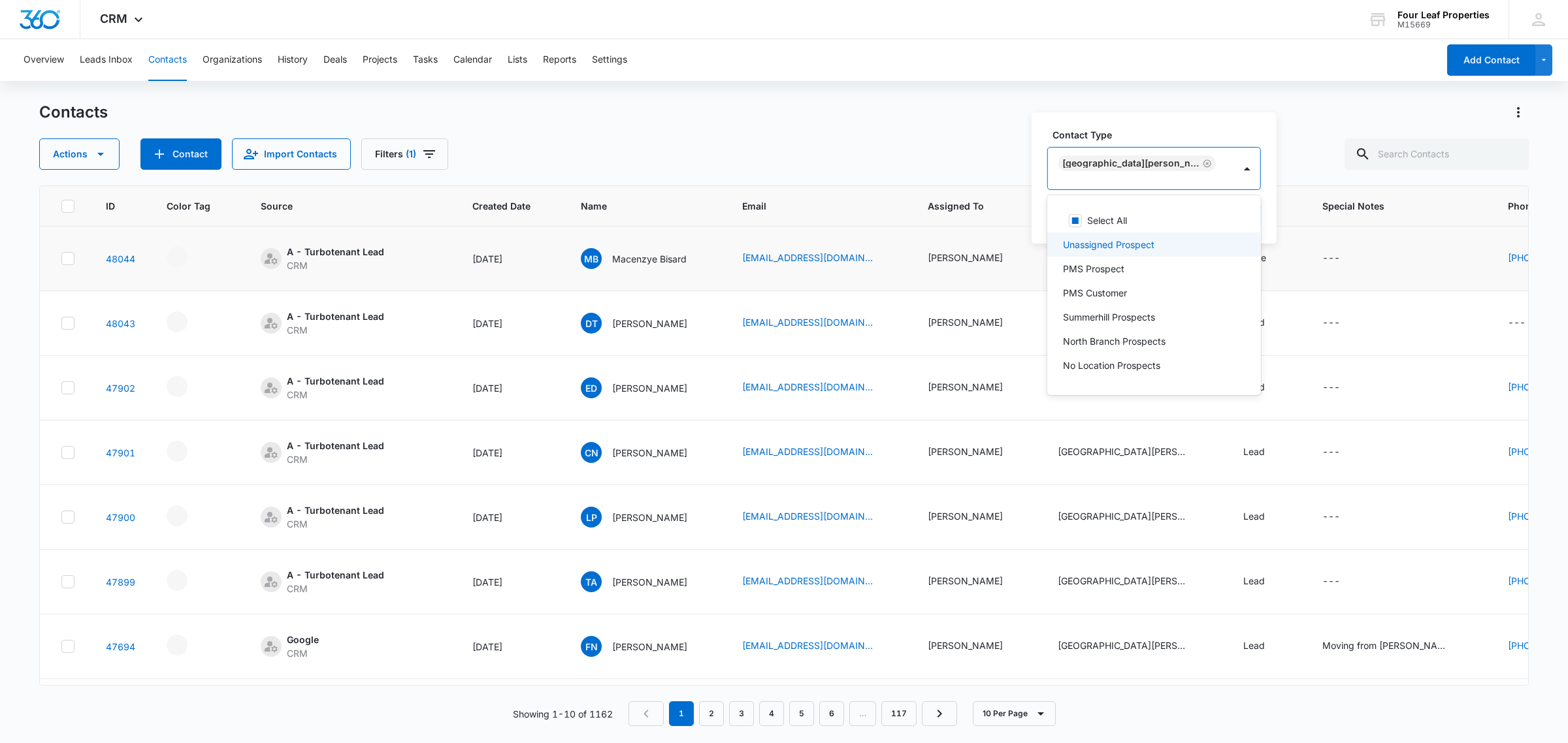
click at [1142, 142] on label "Contact Type" at bounding box center [1159, 134] width 214 height 14
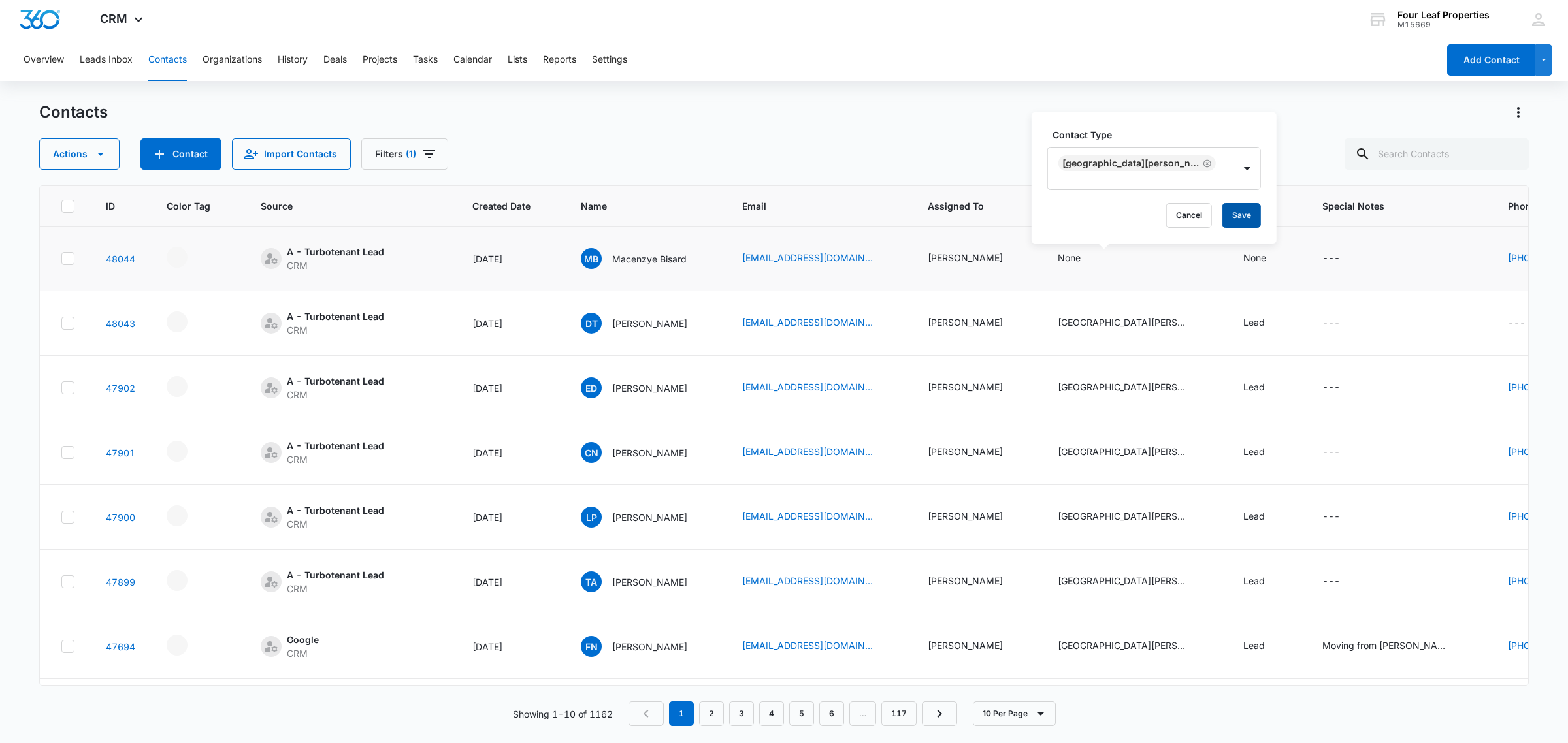
click at [1248, 216] on button "Save" at bounding box center [1241, 215] width 39 height 25
click at [1289, 258] on icon "Status - None - Select to Edit Field" at bounding box center [1281, 258] width 16 height 16
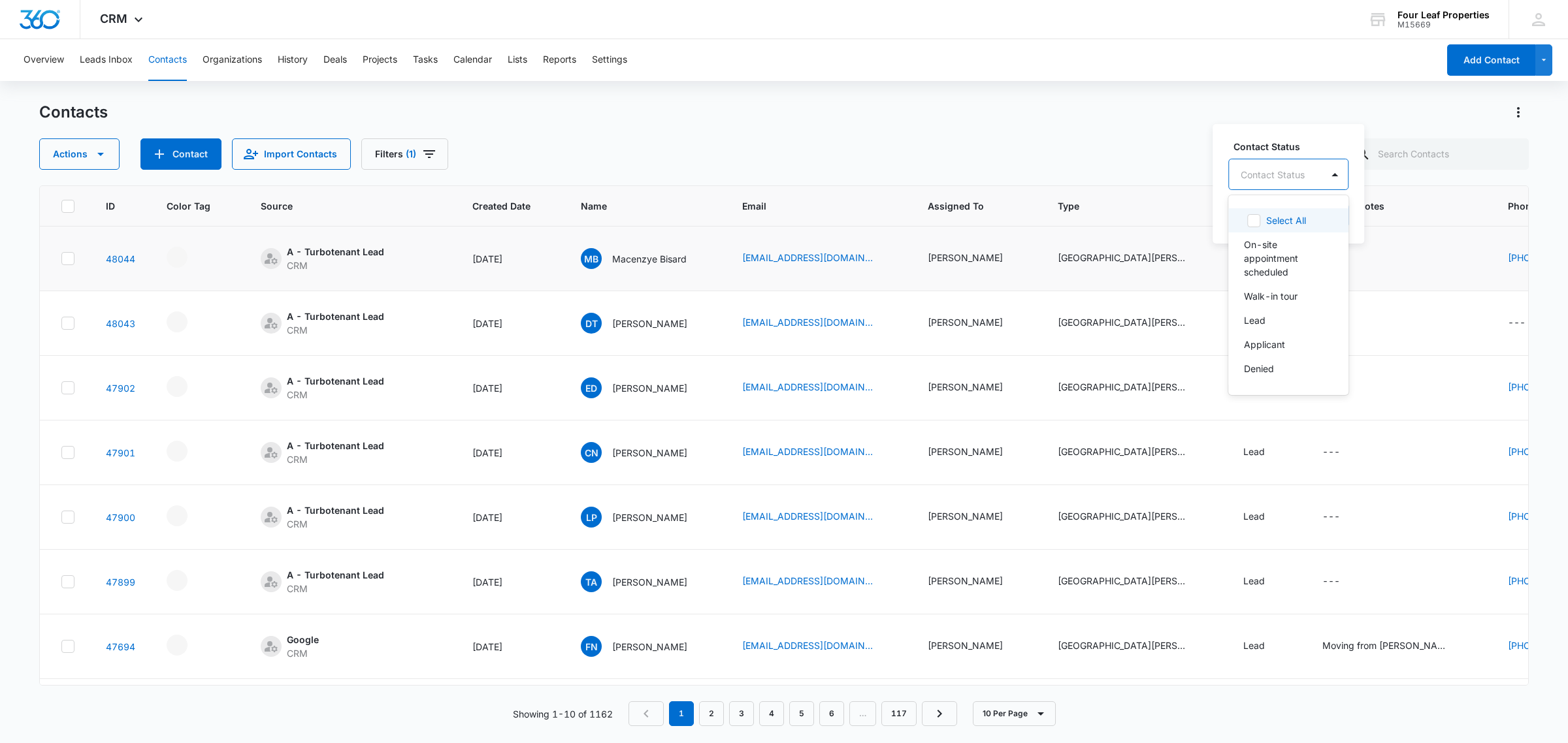
click at [1298, 180] on div at bounding box center [1273, 174] width 64 height 16
click at [1278, 319] on div "Lead" at bounding box center [1287, 320] width 86 height 14
click at [1308, 139] on label "Contact Status" at bounding box center [1284, 145] width 100 height 14
click at [1308, 209] on button "Save" at bounding box center [1308, 215] width 39 height 25
